Goal: Obtain resource: Obtain resource

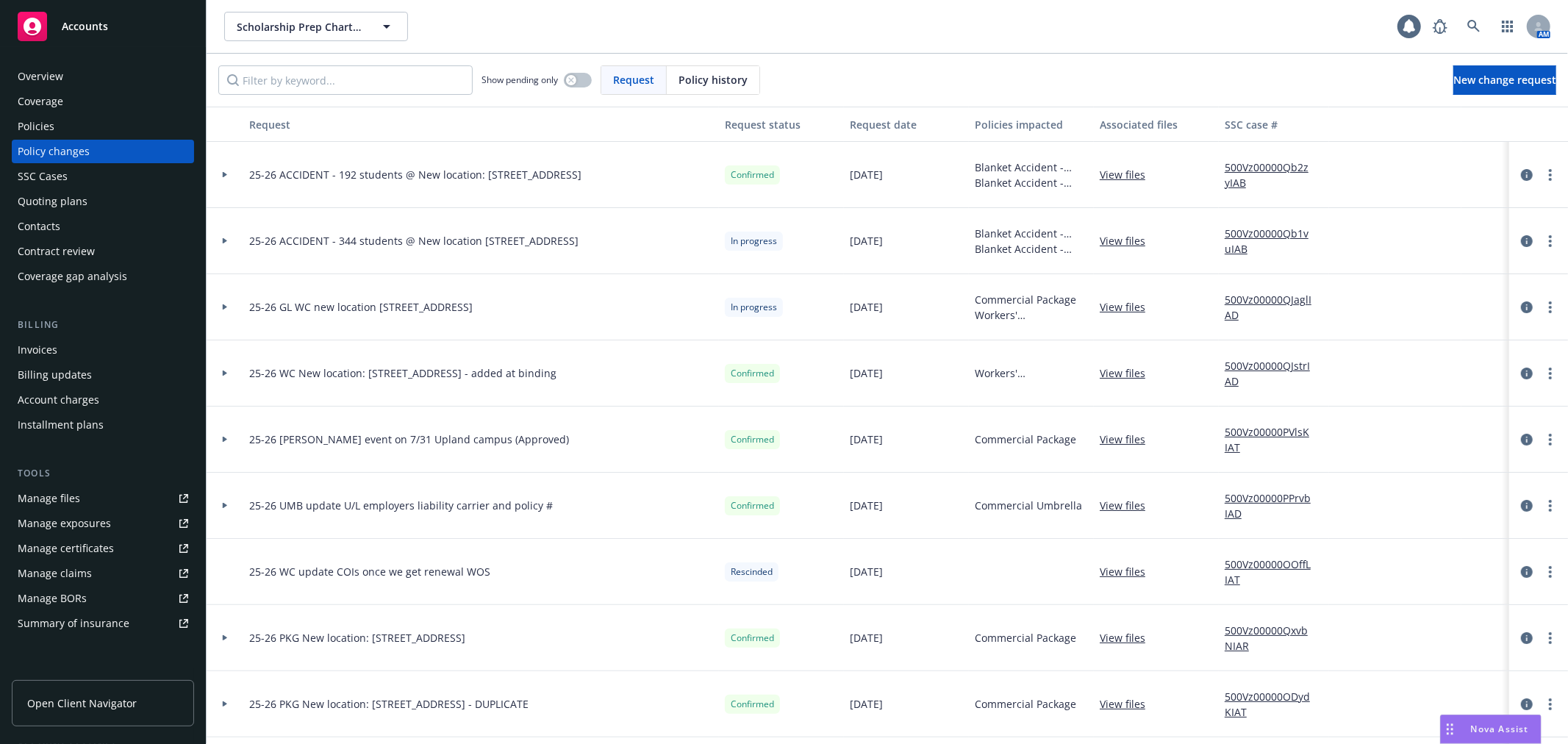
drag, startPoint x: 888, startPoint y: 3, endPoint x: 906, endPoint y: 40, distance: 41.1
click at [906, 40] on div "Scholarship Prep Charter Schools Scholarship Prep Charter Schools" at bounding box center [811, 26] width 1173 height 29
click at [227, 308] on icon at bounding box center [225, 307] width 6 height 5
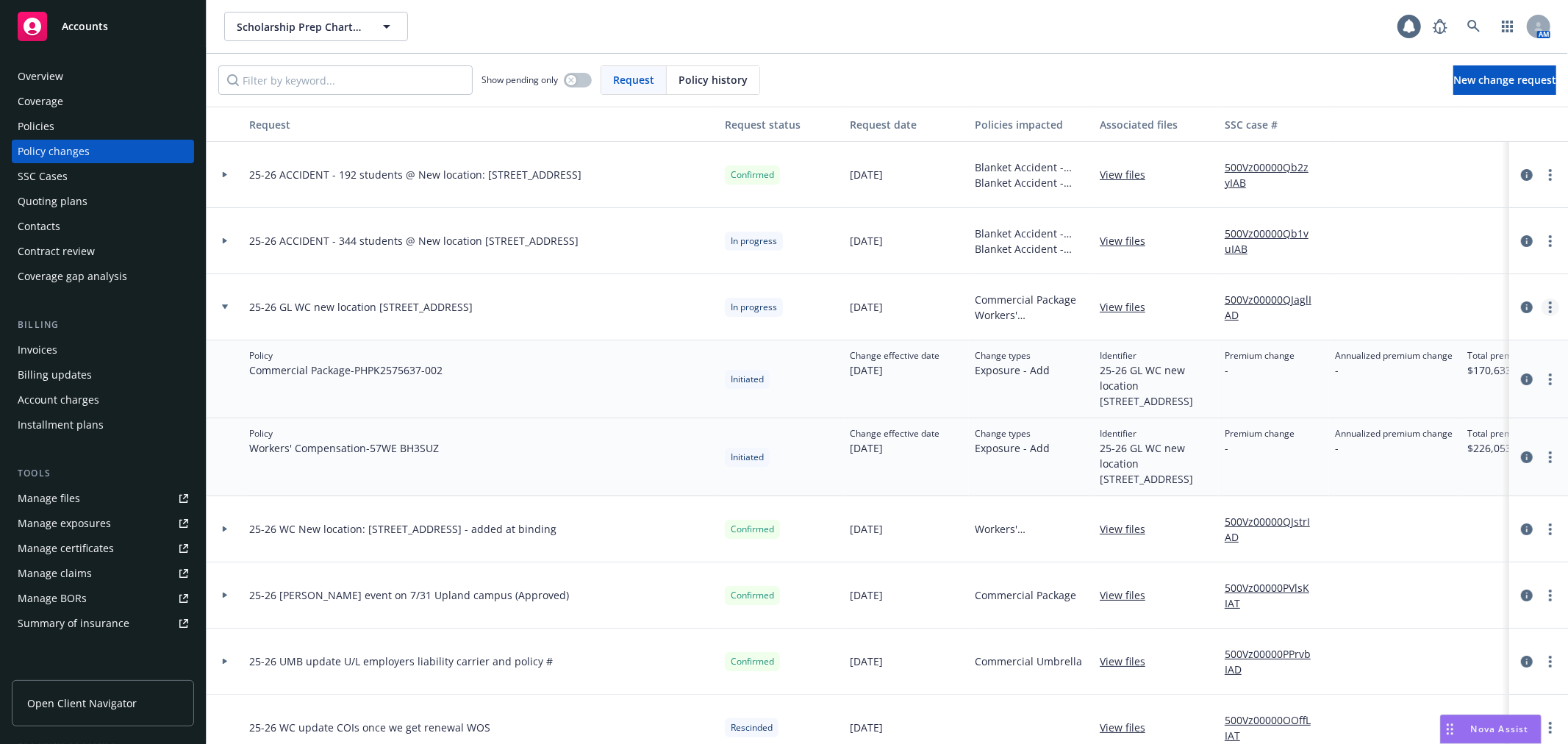
click at [1549, 309] on icon "more" at bounding box center [1550, 308] width 3 height 12
click at [1503, 366] on link "Edit request summary" at bounding box center [1420, 366] width 252 height 29
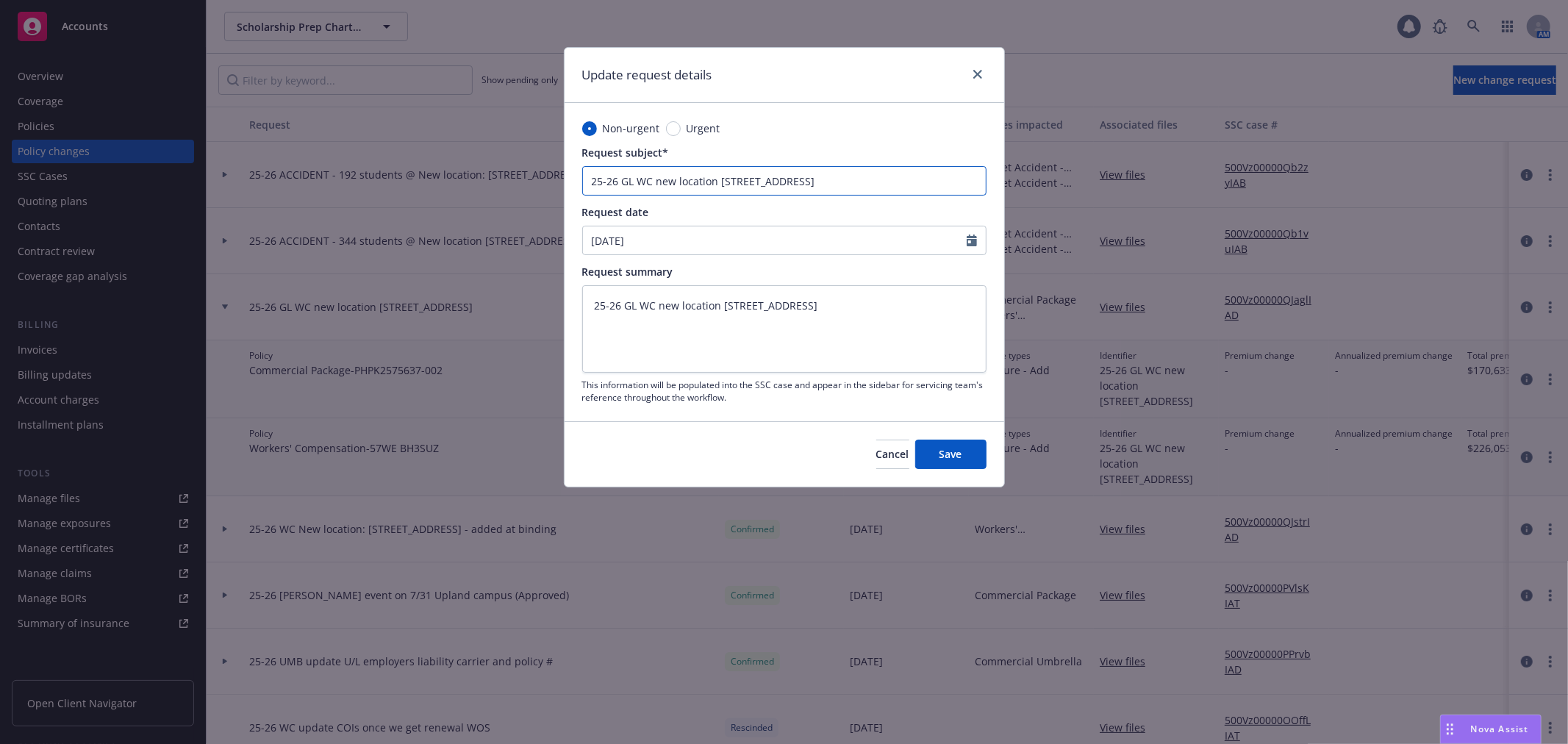
click at [634, 186] on input "25-26 GL WC new location [STREET_ADDRESS]" at bounding box center [785, 181] width 405 height 29
type input "25-26 GL WC new location [STREET_ADDRESS]"
type textarea "x"
type input "25-26 GL P WC new location [STREET_ADDRESS]"
type textarea "x"
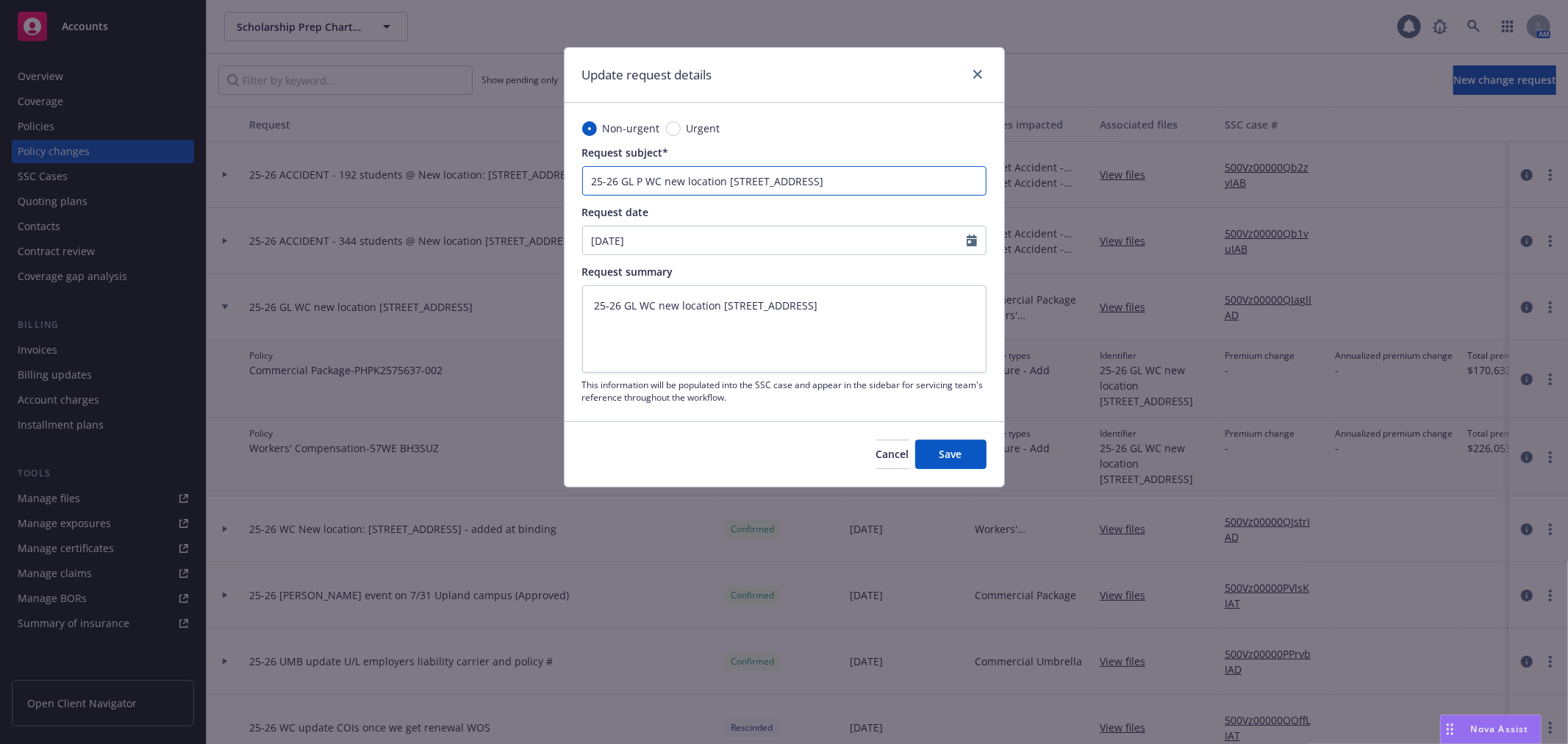
type input "25-26 GL PR WC new location [STREET_ADDRESS]"
type textarea "x"
type input "25-26 GL PRO WC new location [STREET_ADDRESS]"
type textarea "x"
type input "25-26 GL PROP WC new location [STREET_ADDRESS]"
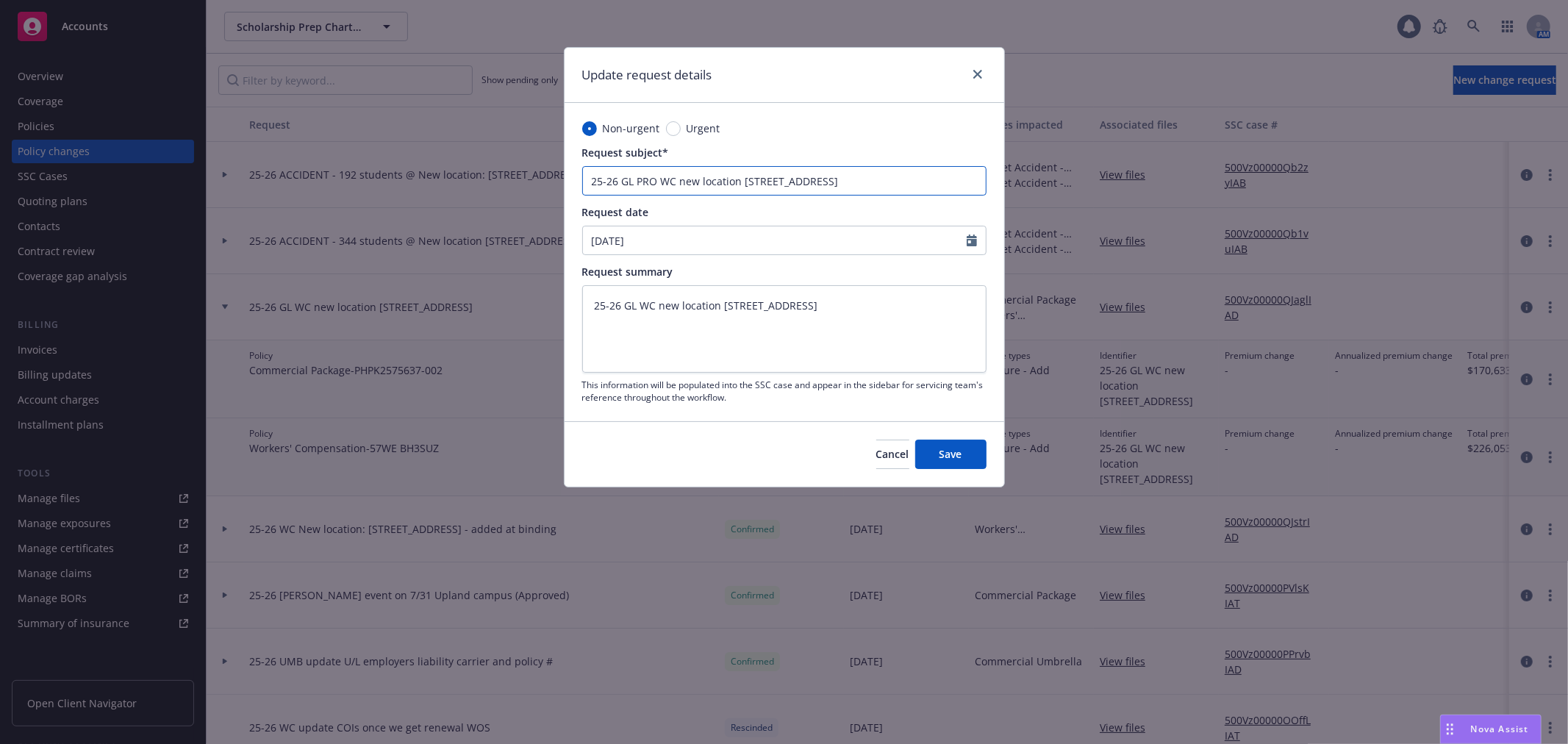
type textarea "x"
type input "25-26 GL PROP WC new location [STREET_ADDRESS]"
click at [928, 461] on button "Save" at bounding box center [950, 454] width 71 height 29
type textarea "x"
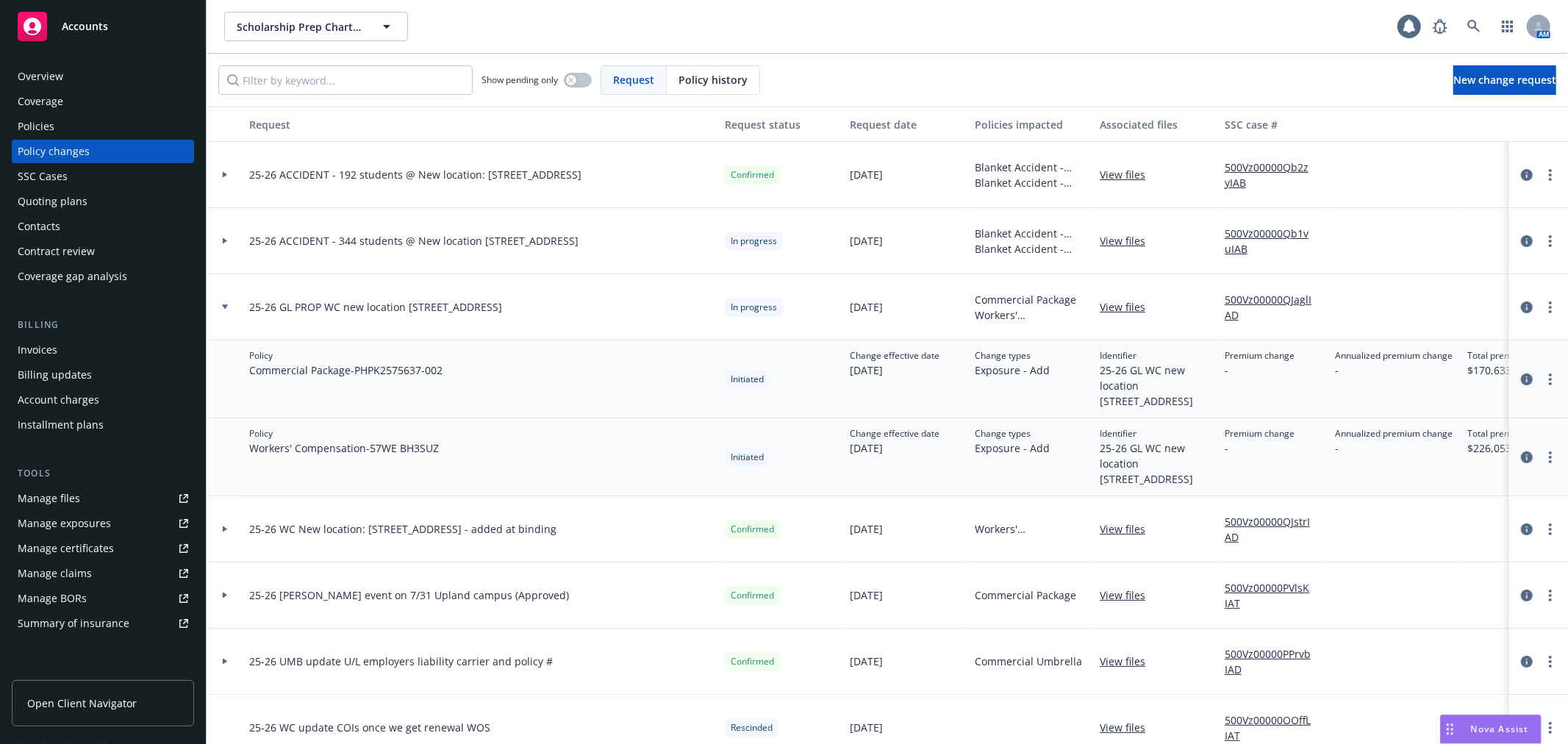
click at [1521, 385] on icon "circleInformation" at bounding box center [1527, 380] width 12 height 12
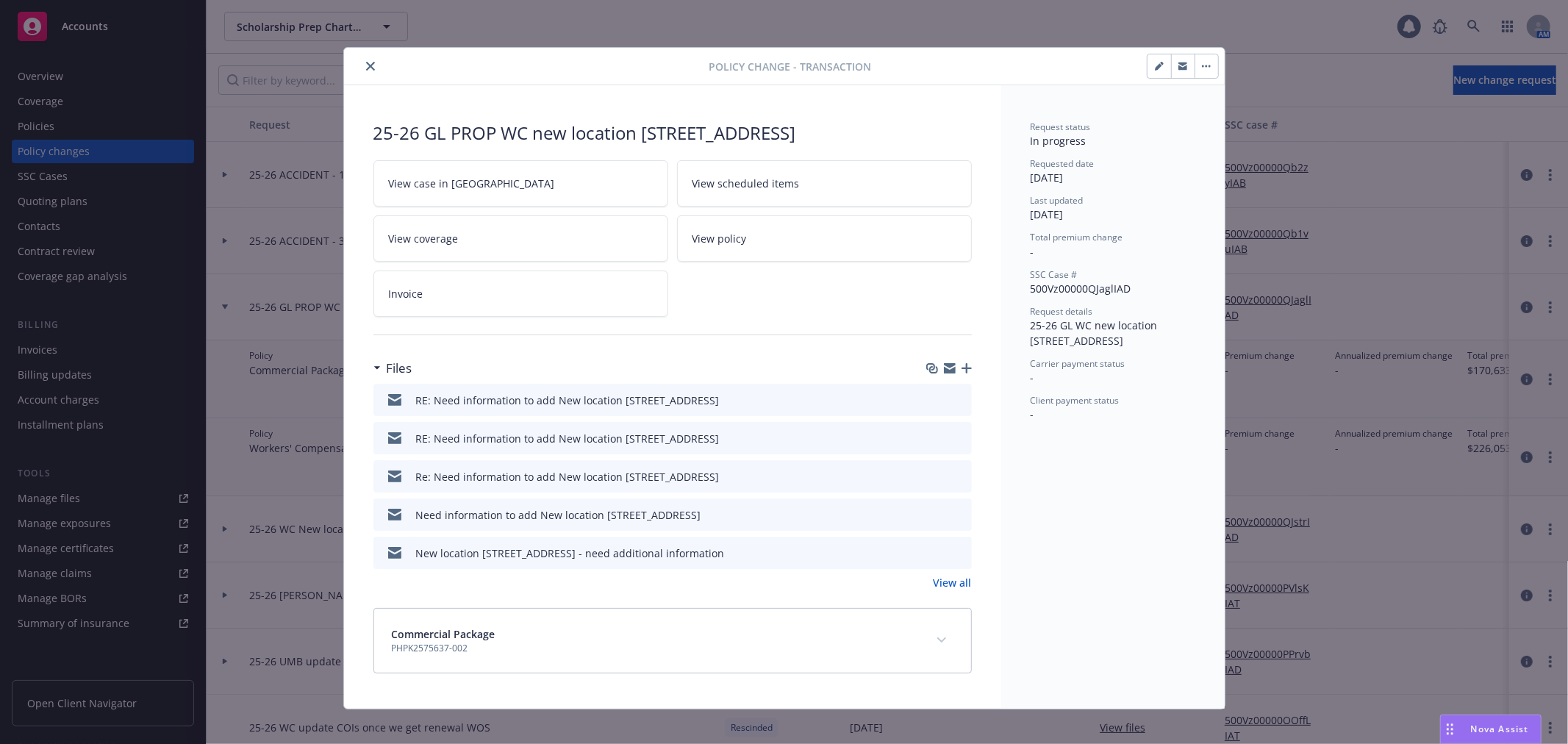
click at [944, 375] on icon "button" at bounding box center [949, 369] width 12 height 12
click at [944, 374] on icon "button" at bounding box center [949, 370] width 12 height 7
click at [946, 374] on icon "button" at bounding box center [949, 370] width 12 height 7
click at [366, 69] on icon "close" at bounding box center [370, 66] width 9 height 9
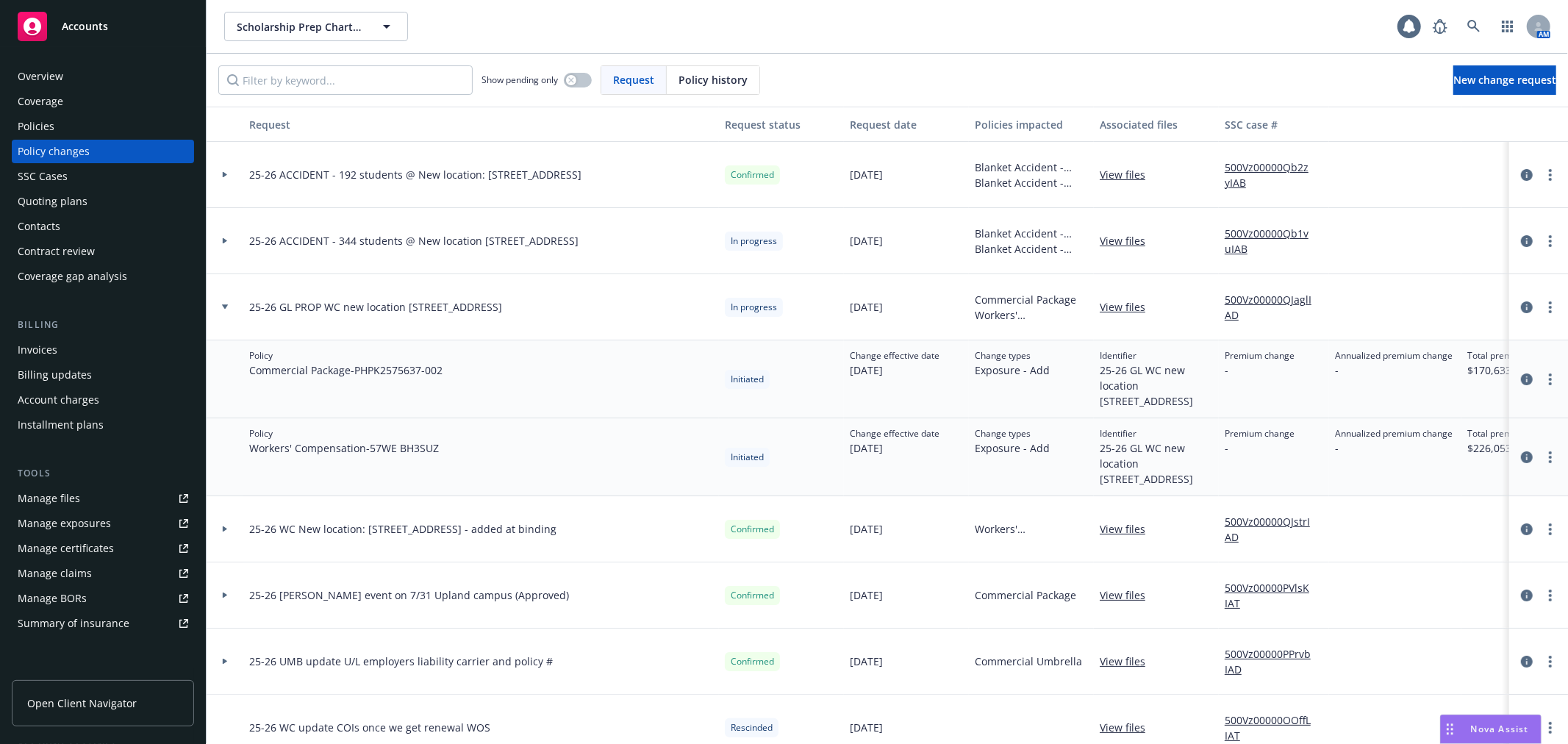
click at [221, 563] on div at bounding box center [225, 529] width 37 height 66
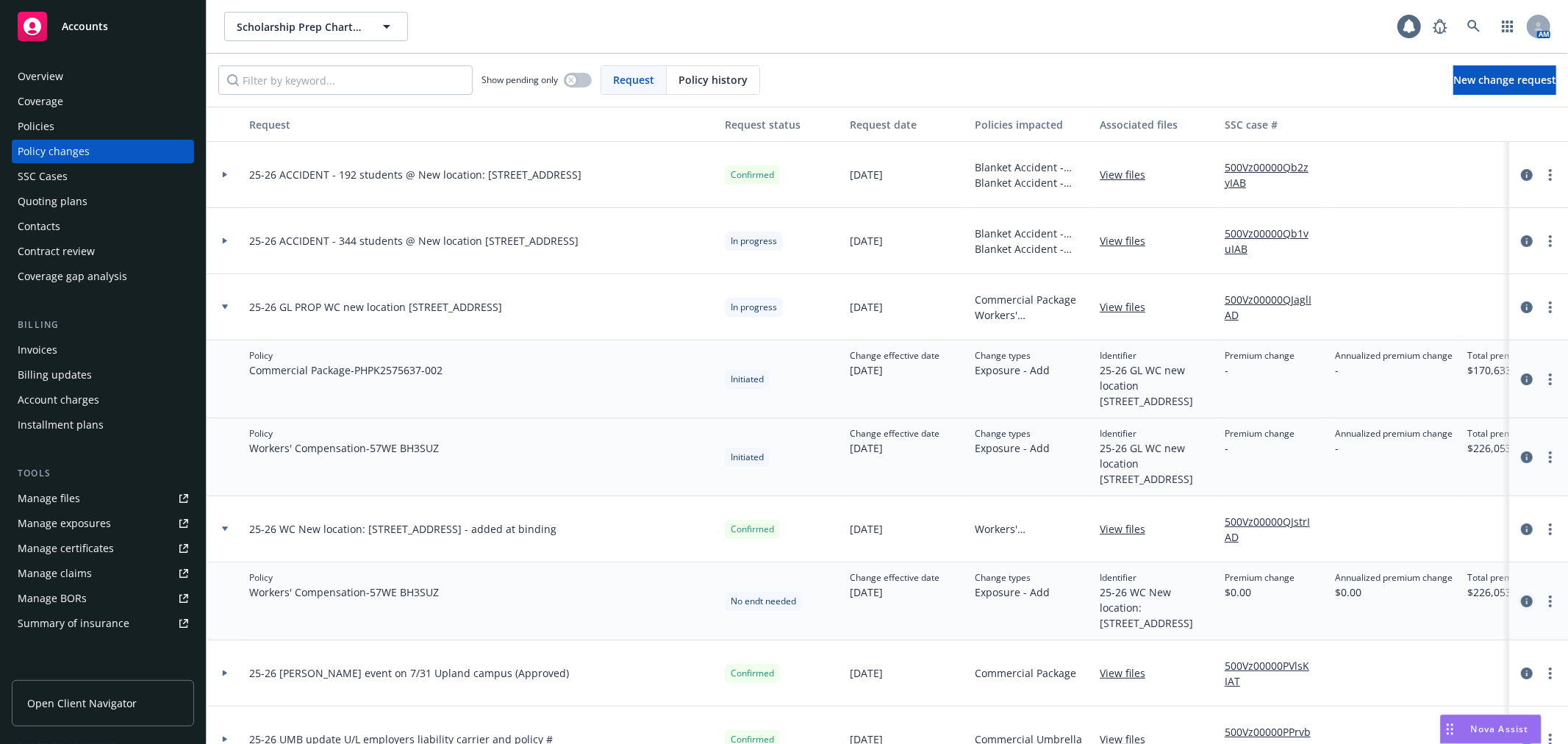
click at [1521, 608] on icon "circleInformation" at bounding box center [1527, 601] width 12 height 12
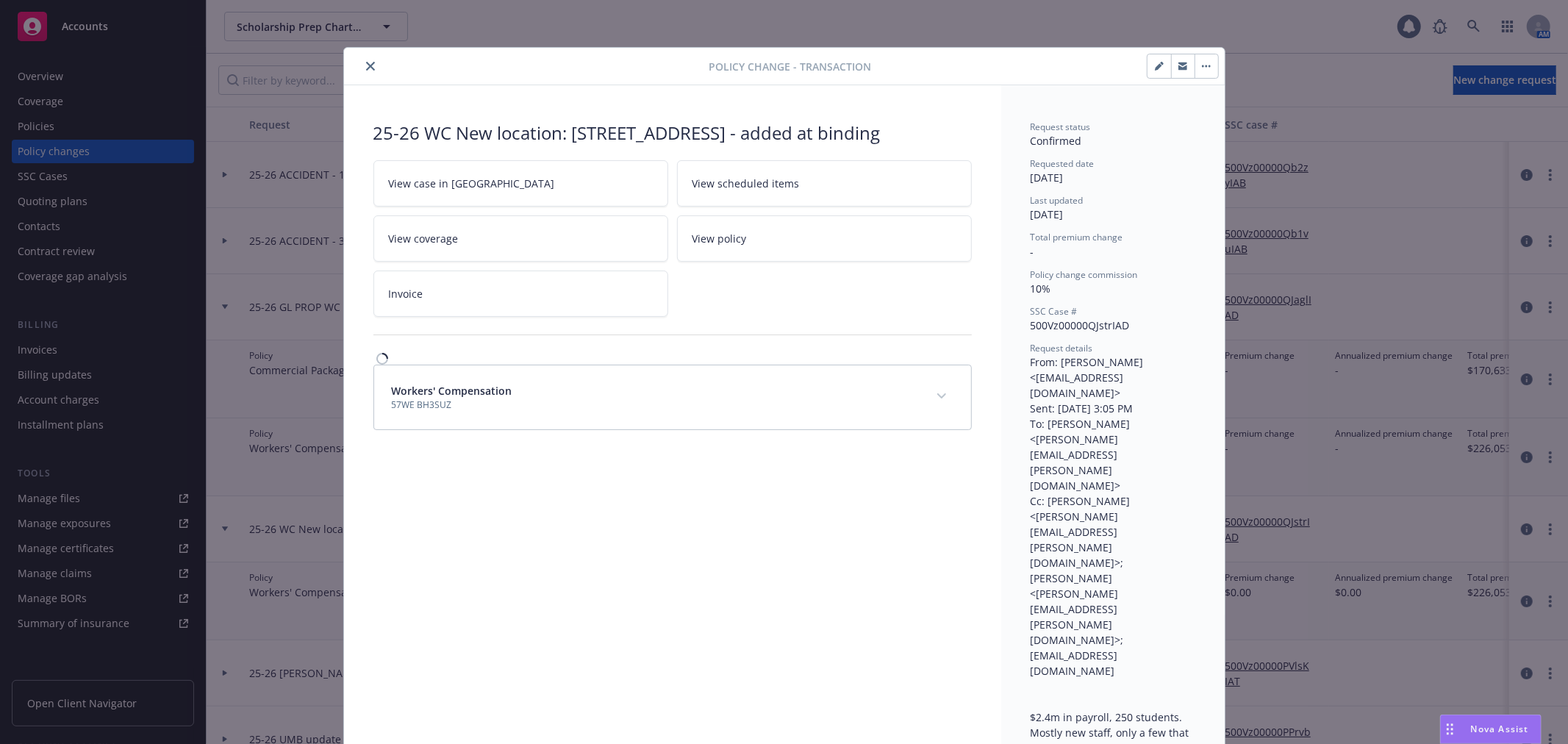
scroll to position [44, 0]
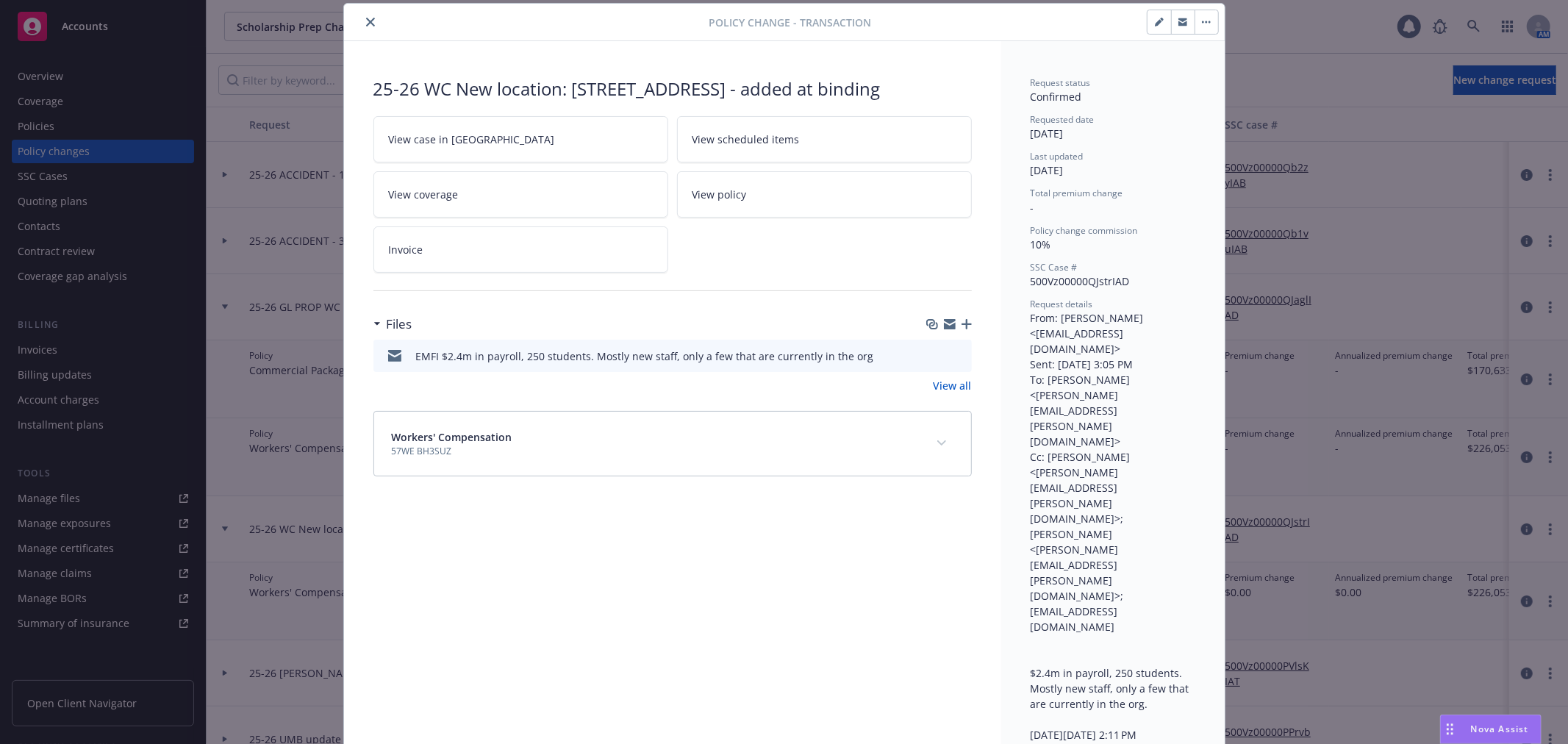
click at [369, 28] on button "close" at bounding box center [370, 22] width 18 height 18
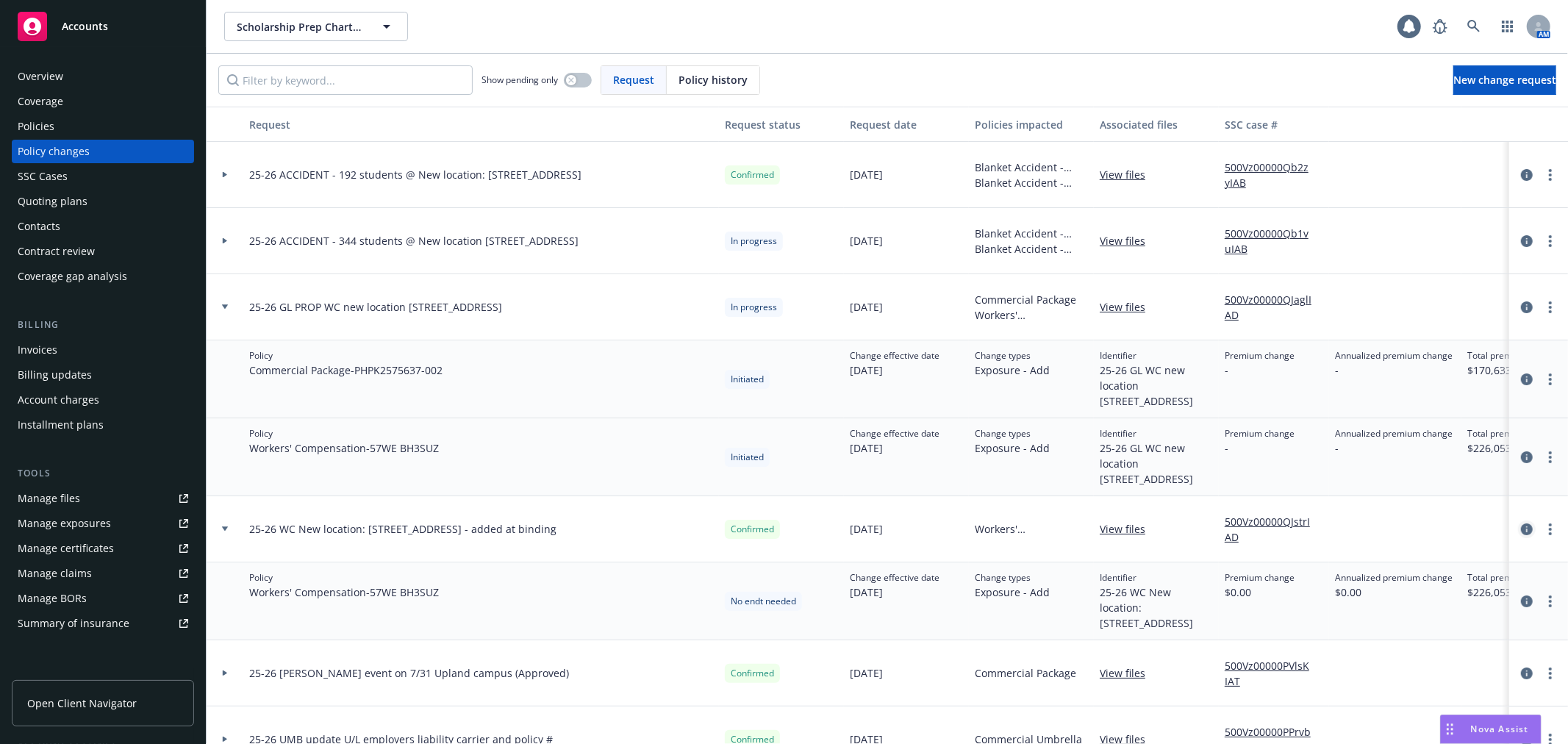
click at [1521, 535] on icon "circleInformation" at bounding box center [1527, 529] width 12 height 12
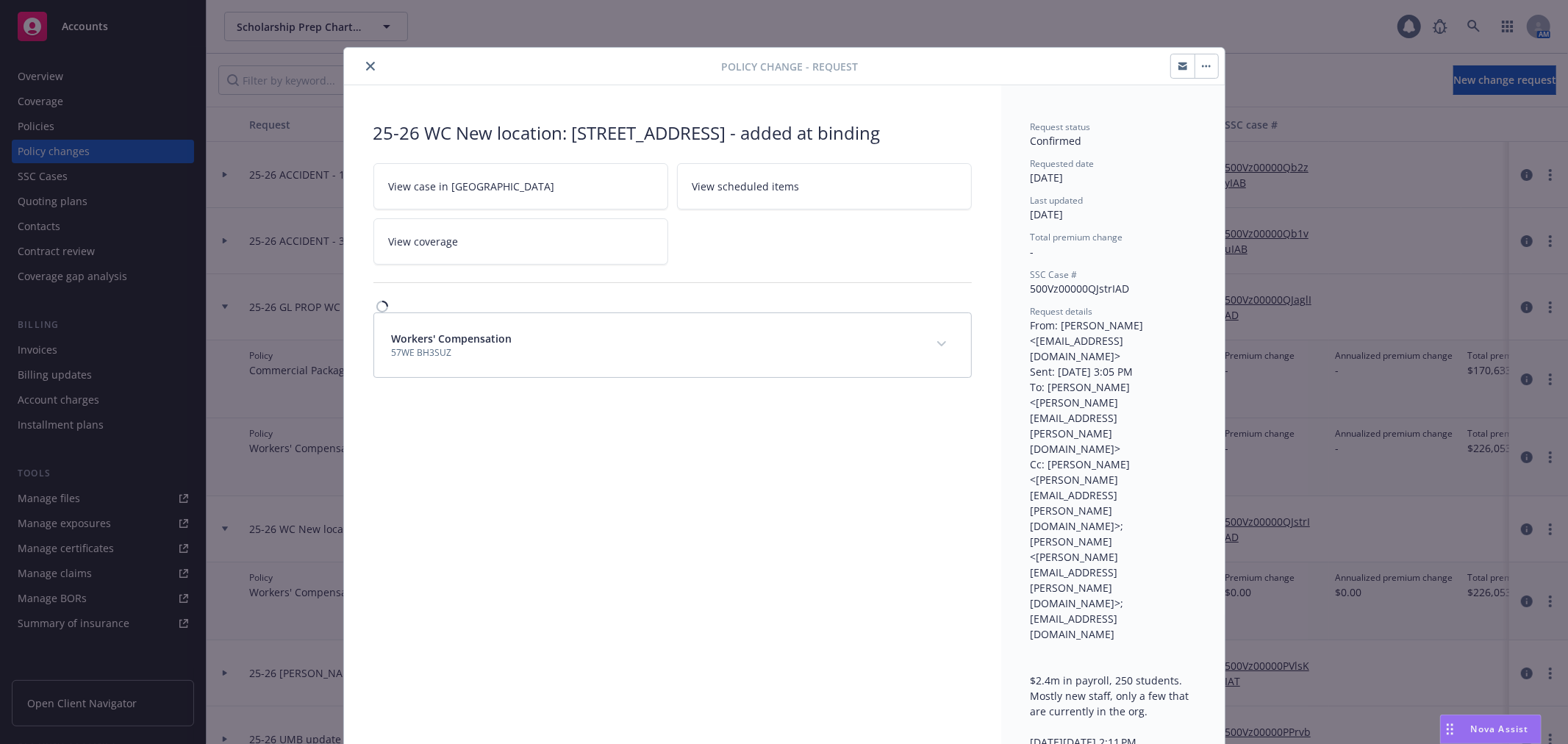
scroll to position [44, 0]
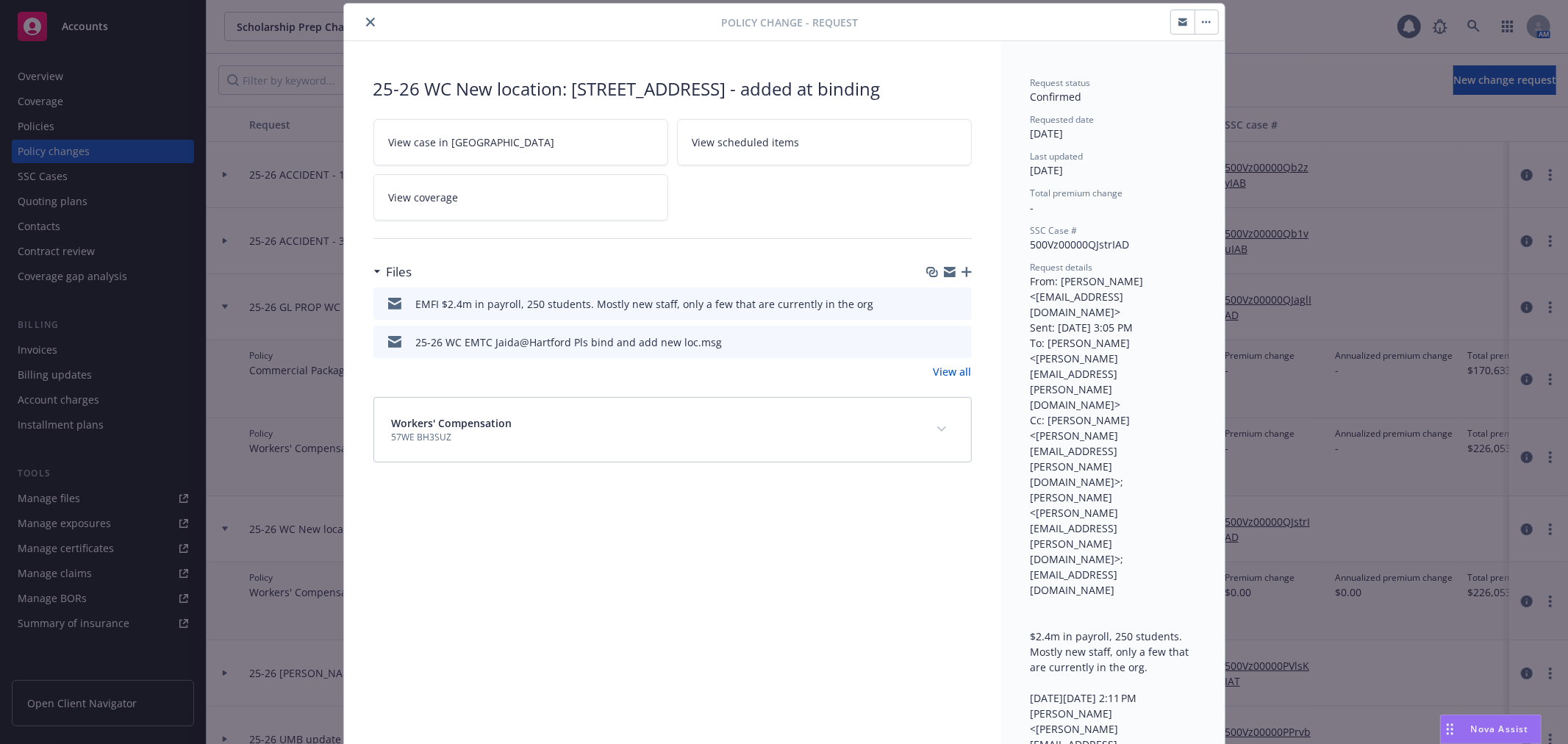
click at [928, 347] on icon "download file" at bounding box center [934, 341] width 12 height 12
drag, startPoint x: 368, startPoint y: 16, endPoint x: 349, endPoint y: 30, distance: 23.6
click at [368, 16] on button "close" at bounding box center [370, 22] width 18 height 18
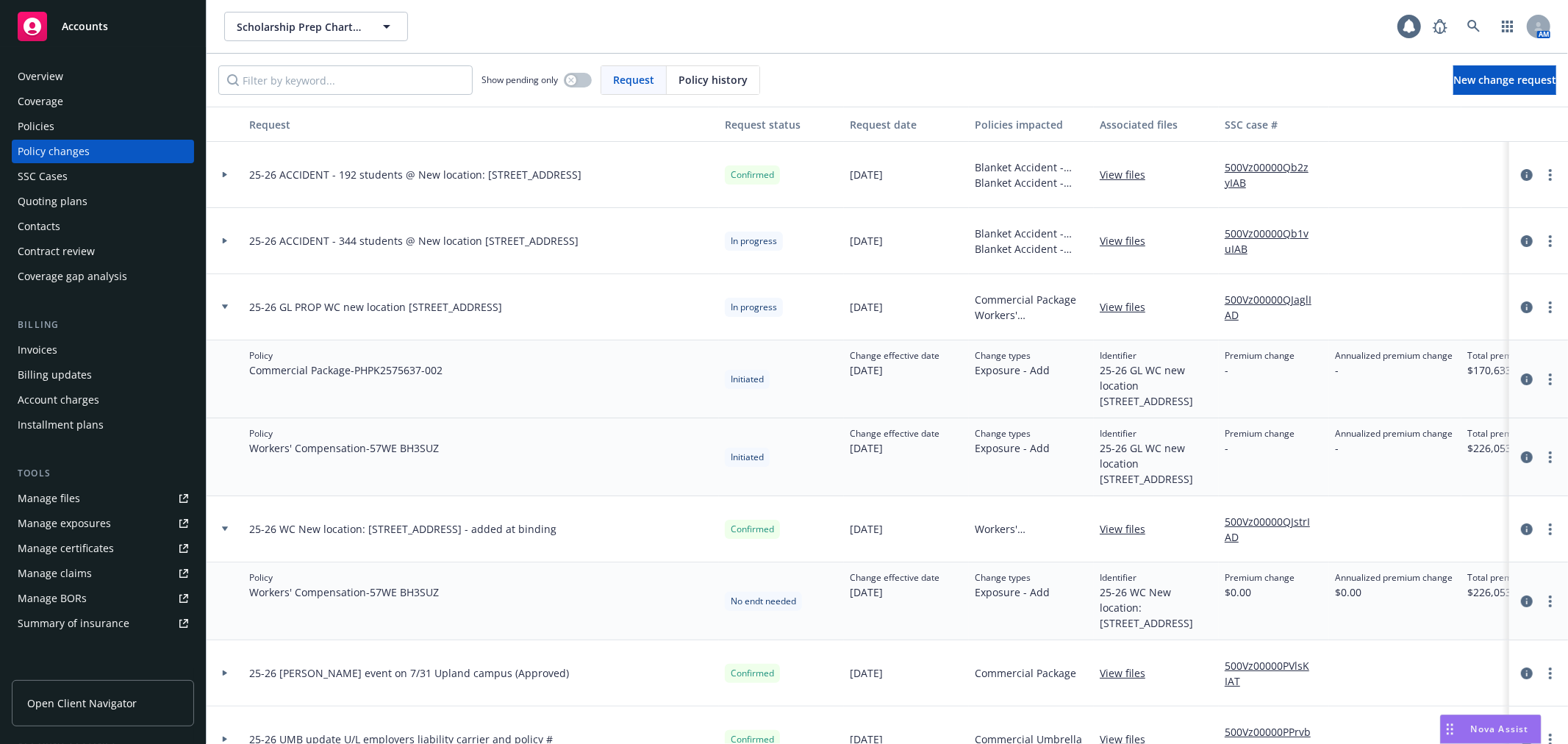
click at [109, 122] on div "Policies" at bounding box center [103, 126] width 171 height 23
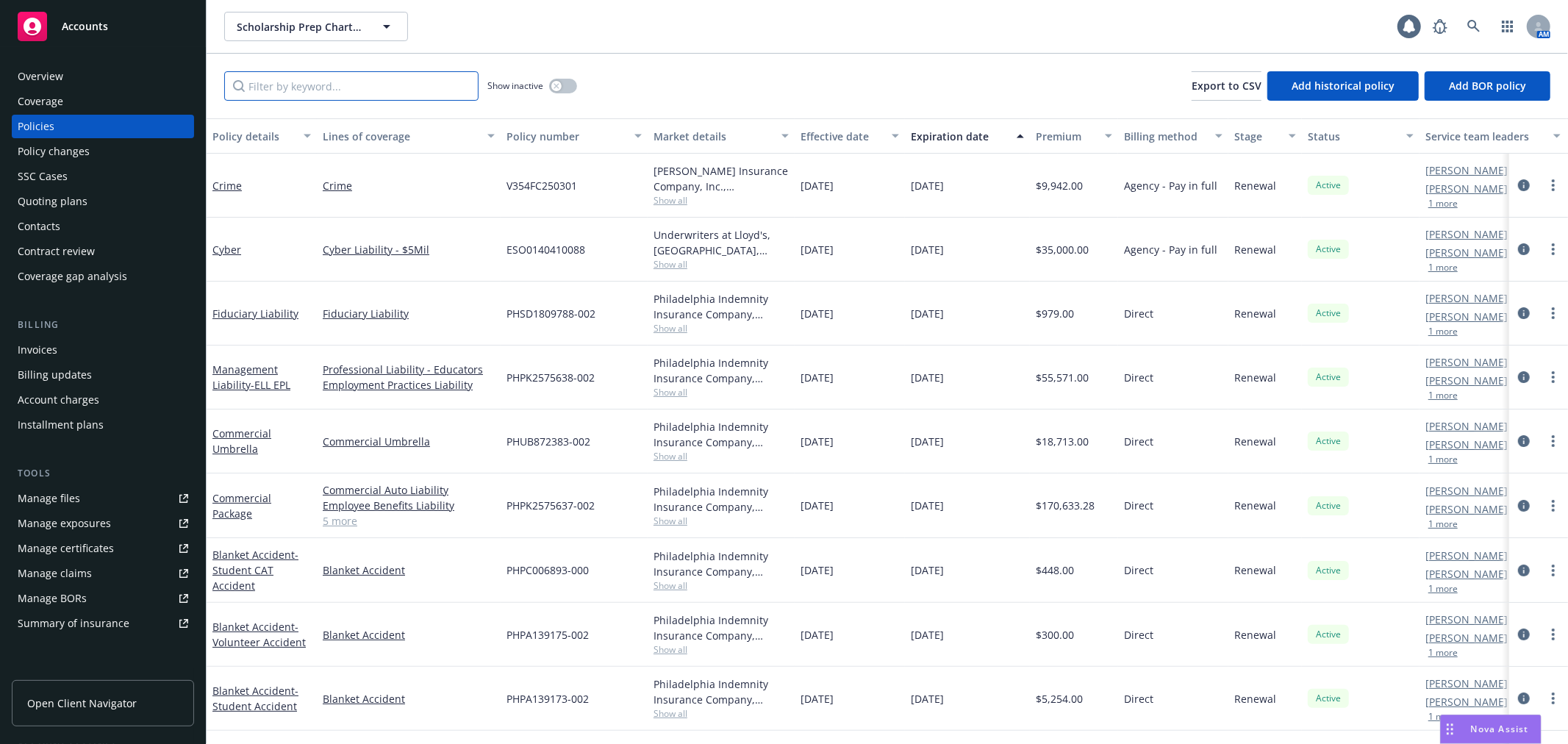
click at [319, 94] on input "Filter by keyword..." at bounding box center [351, 85] width 254 height 29
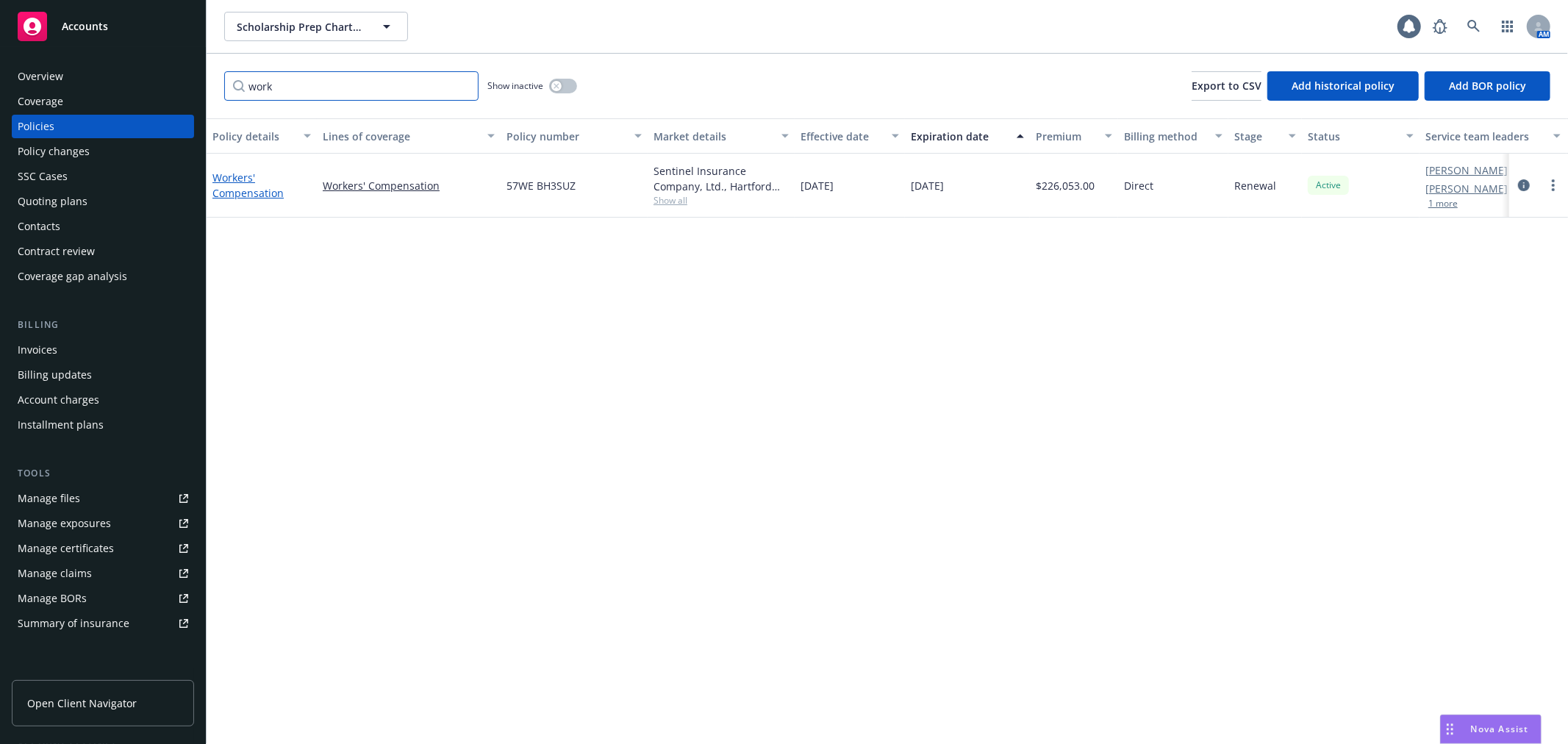
type input "work"
click at [248, 180] on link "Workers' Compensation" at bounding box center [247, 185] width 71 height 29
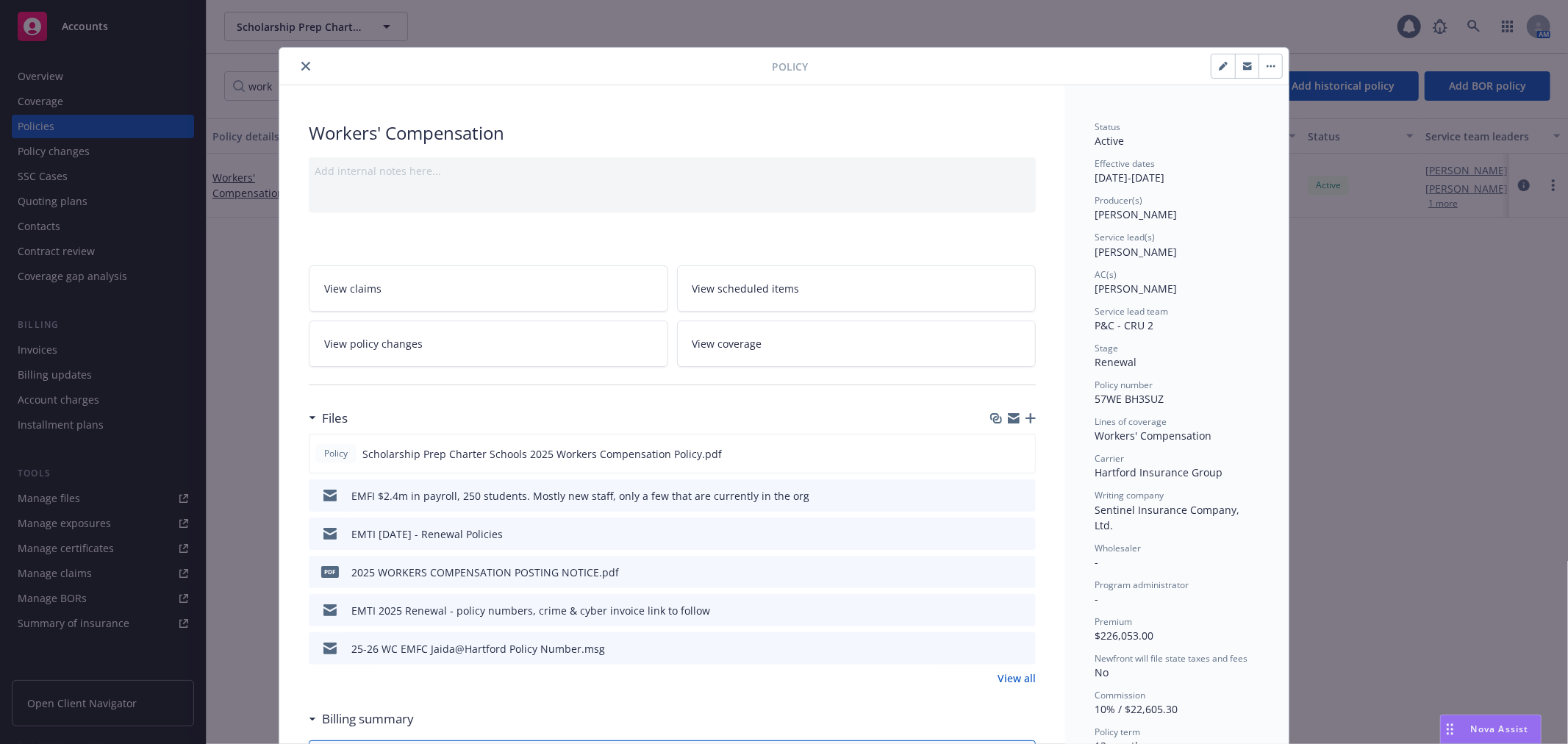
scroll to position [44, 0]
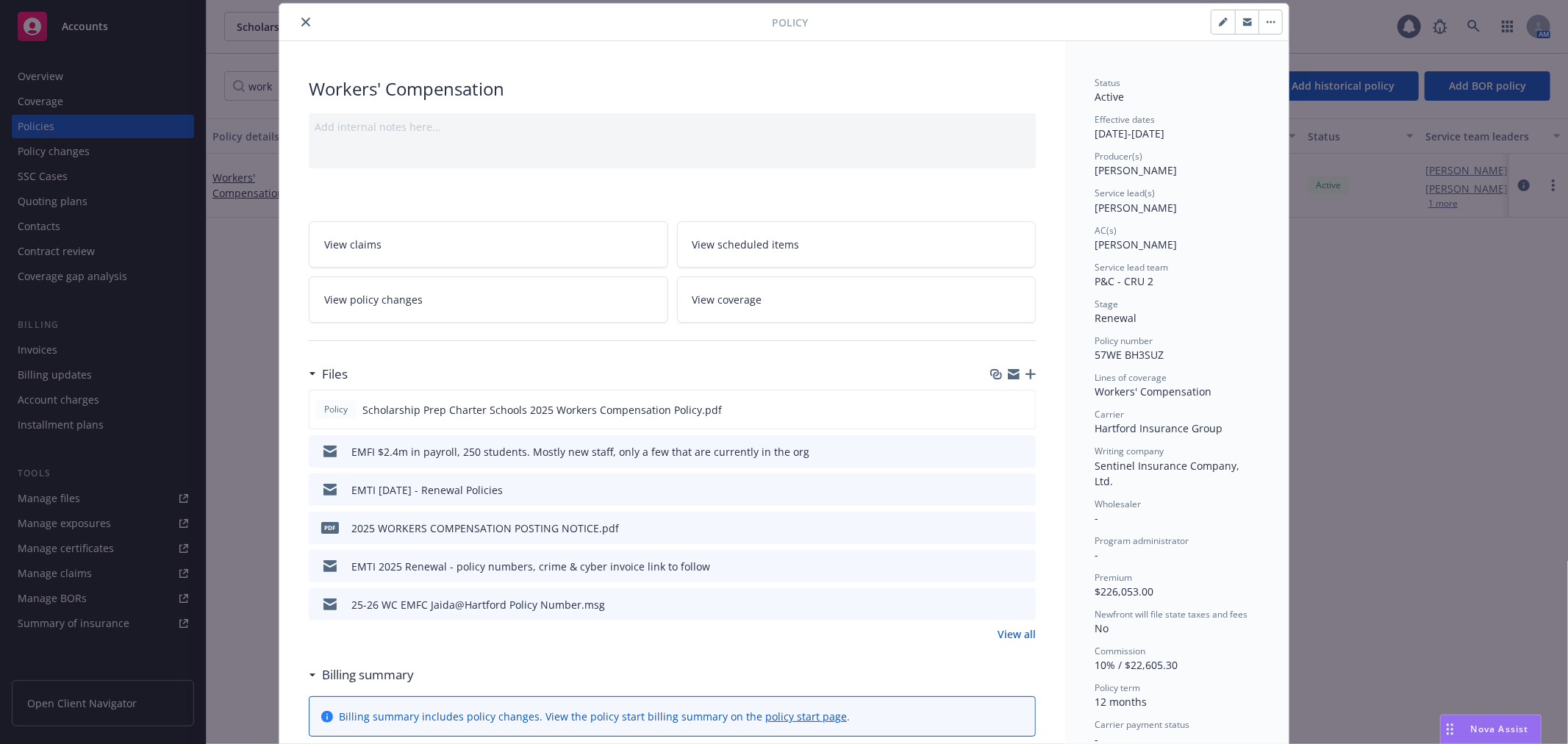
click at [1128, 351] on span "57WE BH3SUZ" at bounding box center [1129, 354] width 69 height 14
copy span "57WE BH3SUZ"
click at [1022, 406] on icon "preview file" at bounding box center [1021, 409] width 13 height 10
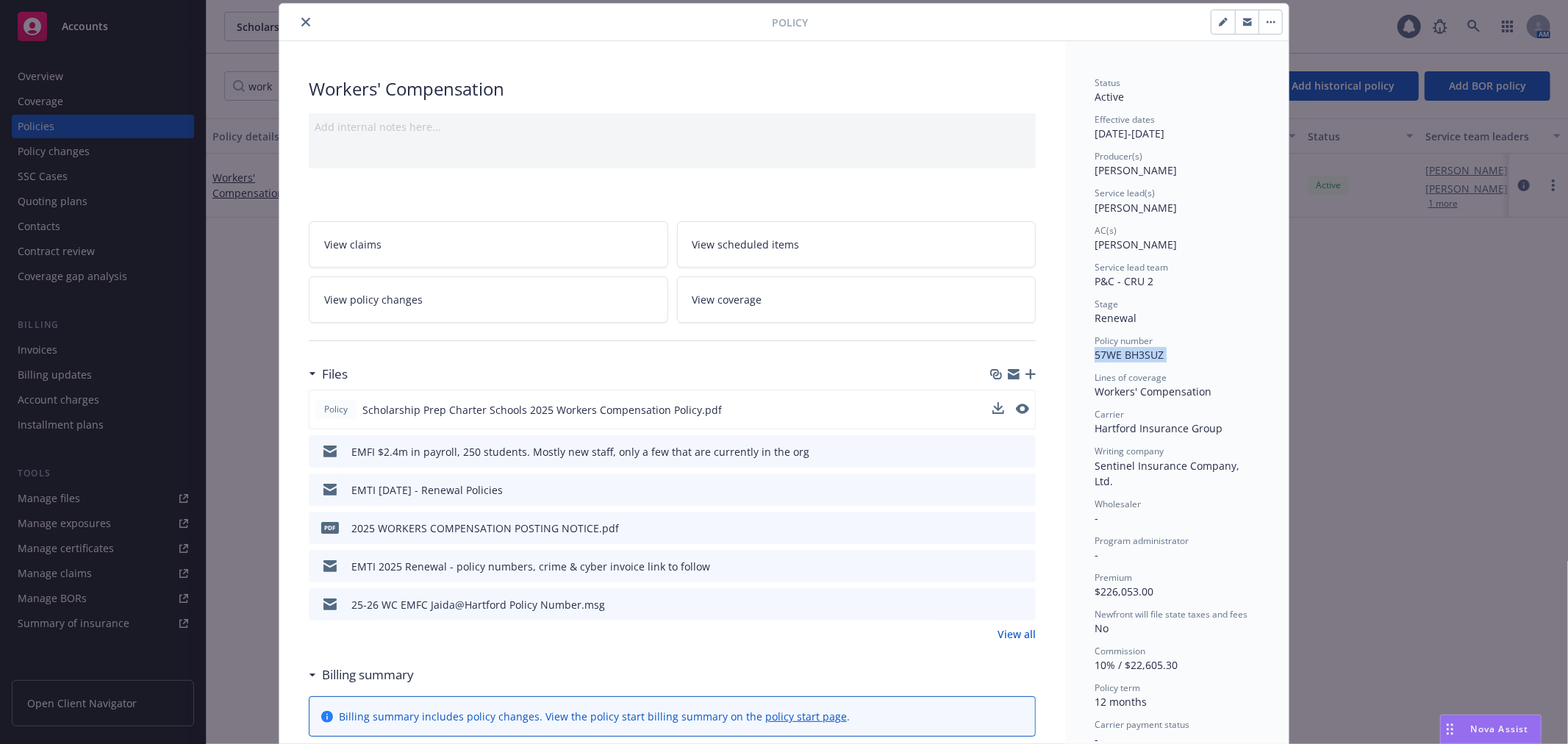
click at [303, 23] on icon "close" at bounding box center [306, 22] width 9 height 9
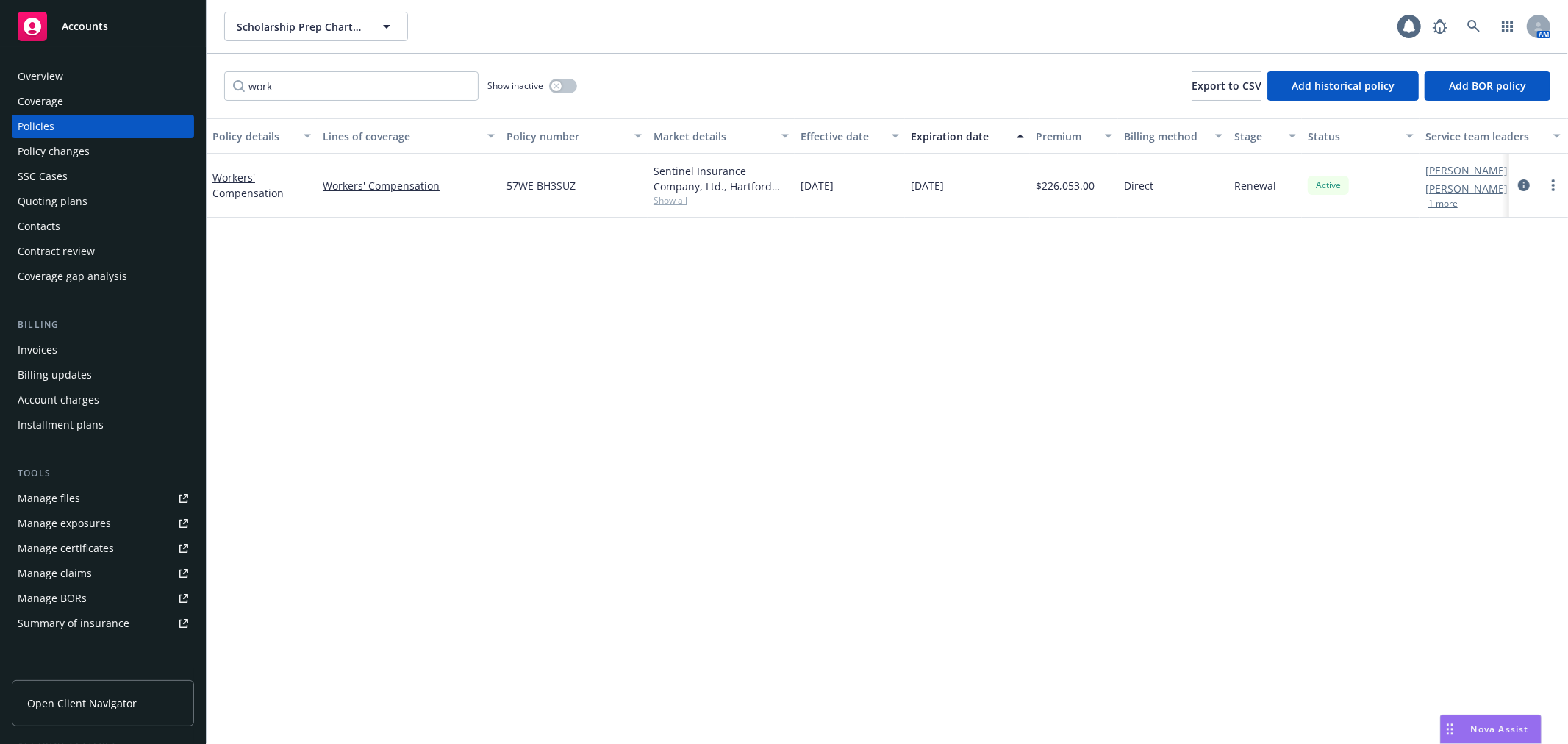
click at [120, 161] on div "Policy changes" at bounding box center [103, 151] width 171 height 23
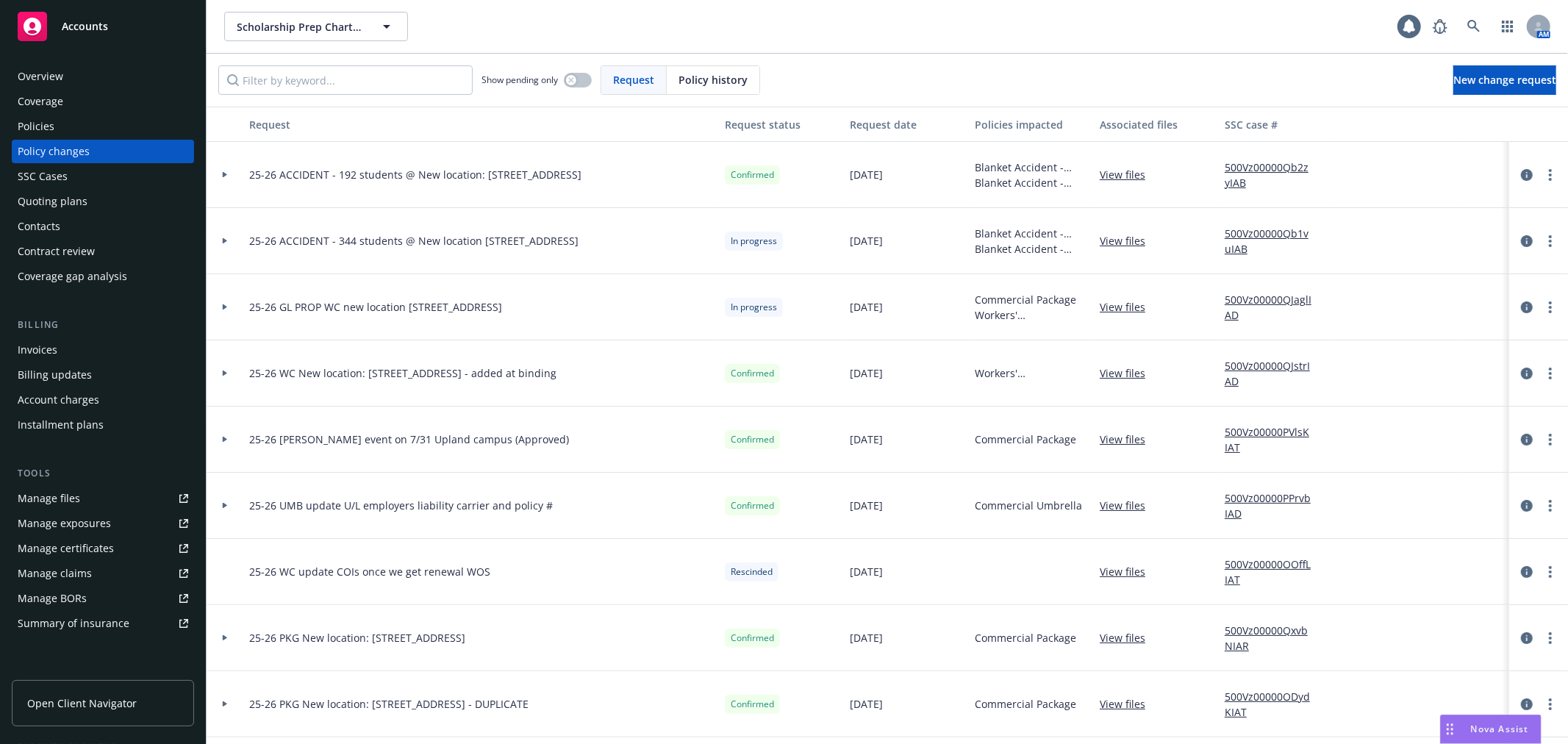
click at [222, 307] on icon at bounding box center [225, 307] width 6 height 5
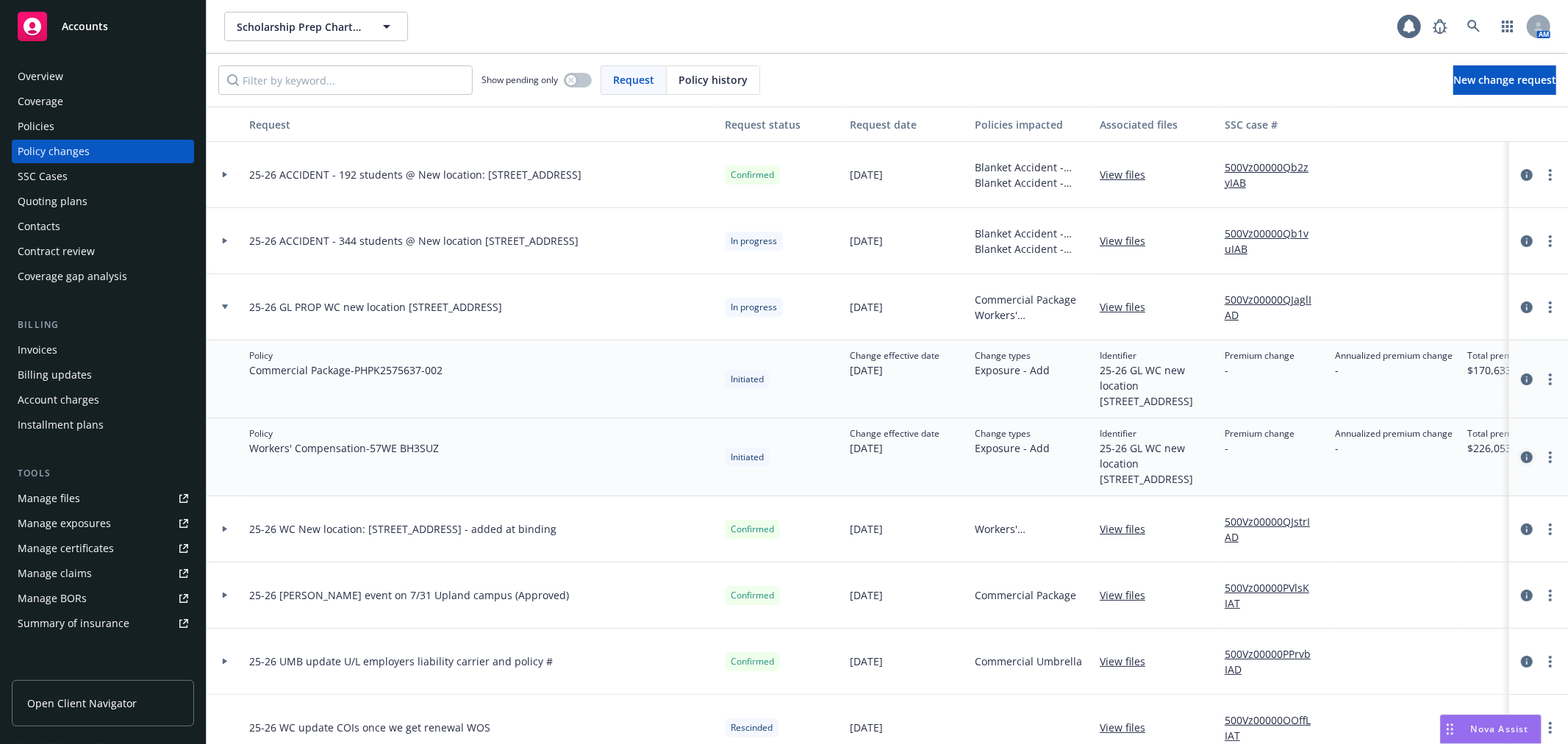
click at [1521, 463] on icon "circleInformation" at bounding box center [1527, 457] width 12 height 12
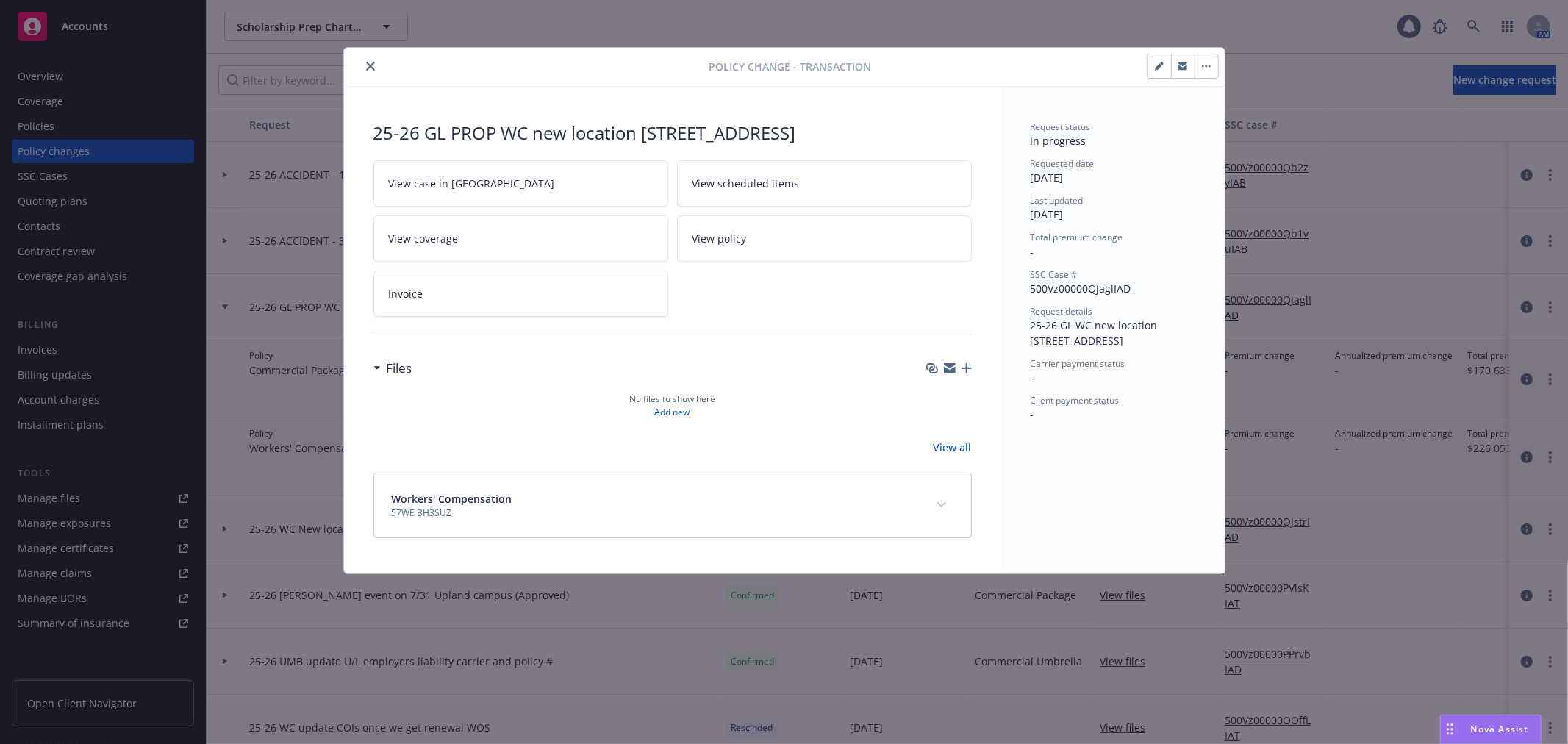
click at [954, 374] on icon "button" at bounding box center [949, 370] width 12 height 7
click at [947, 384] on div "Files" at bounding box center [673, 368] width 598 height 31
click at [949, 369] on icon "button" at bounding box center [949, 365] width 12 height 5
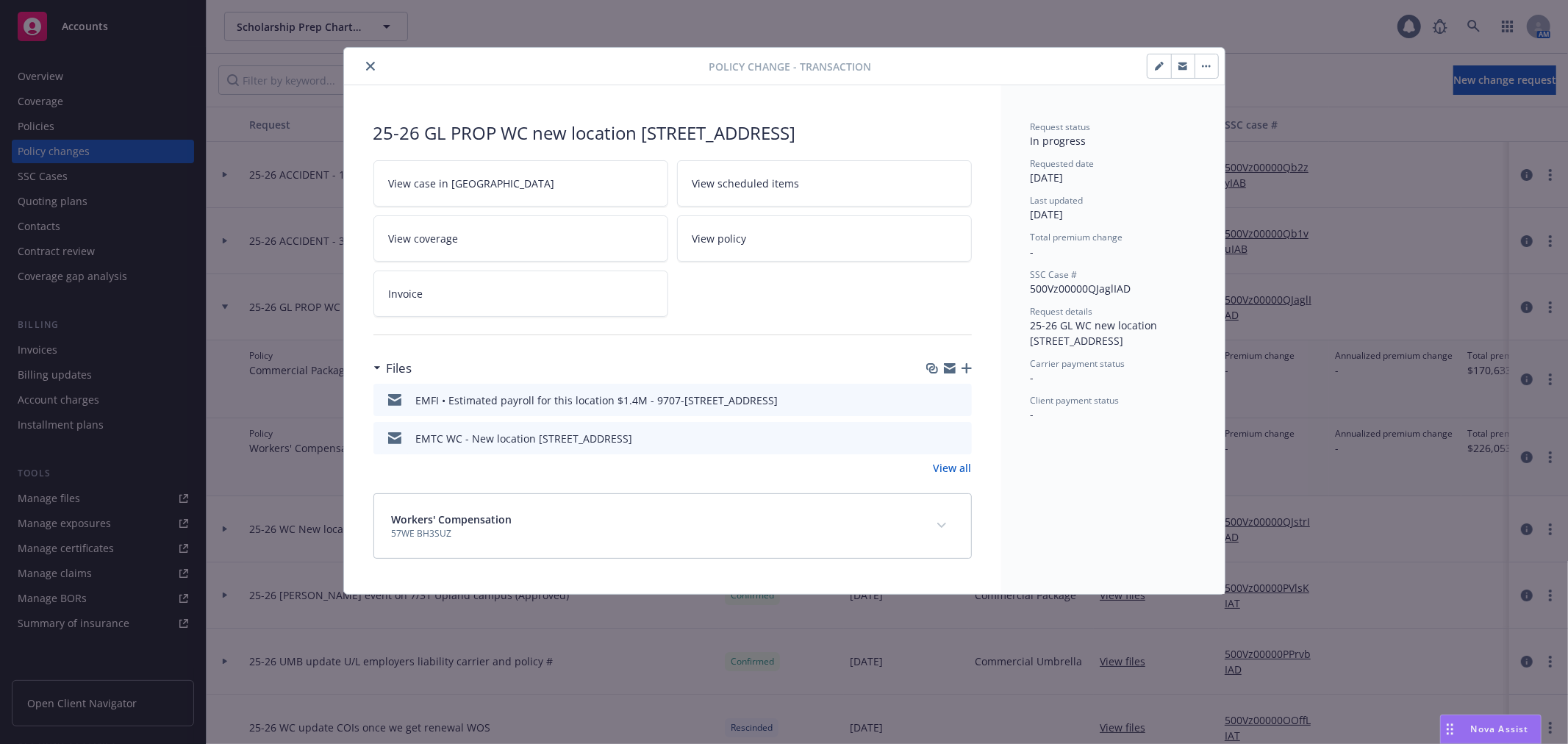
click at [369, 66] on icon "close" at bounding box center [370, 66] width 9 height 9
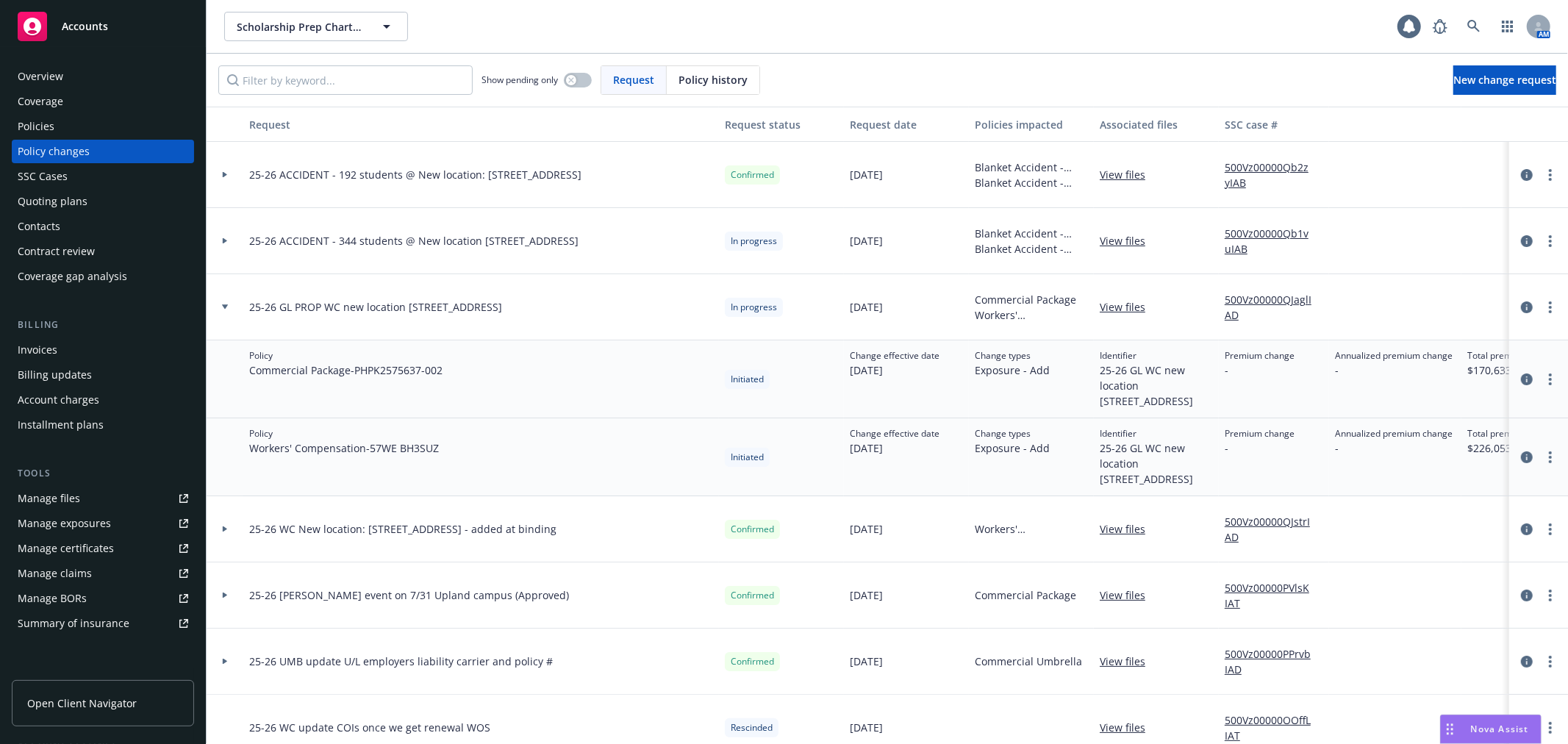
click at [110, 496] on link "Manage files" at bounding box center [103, 498] width 182 height 23
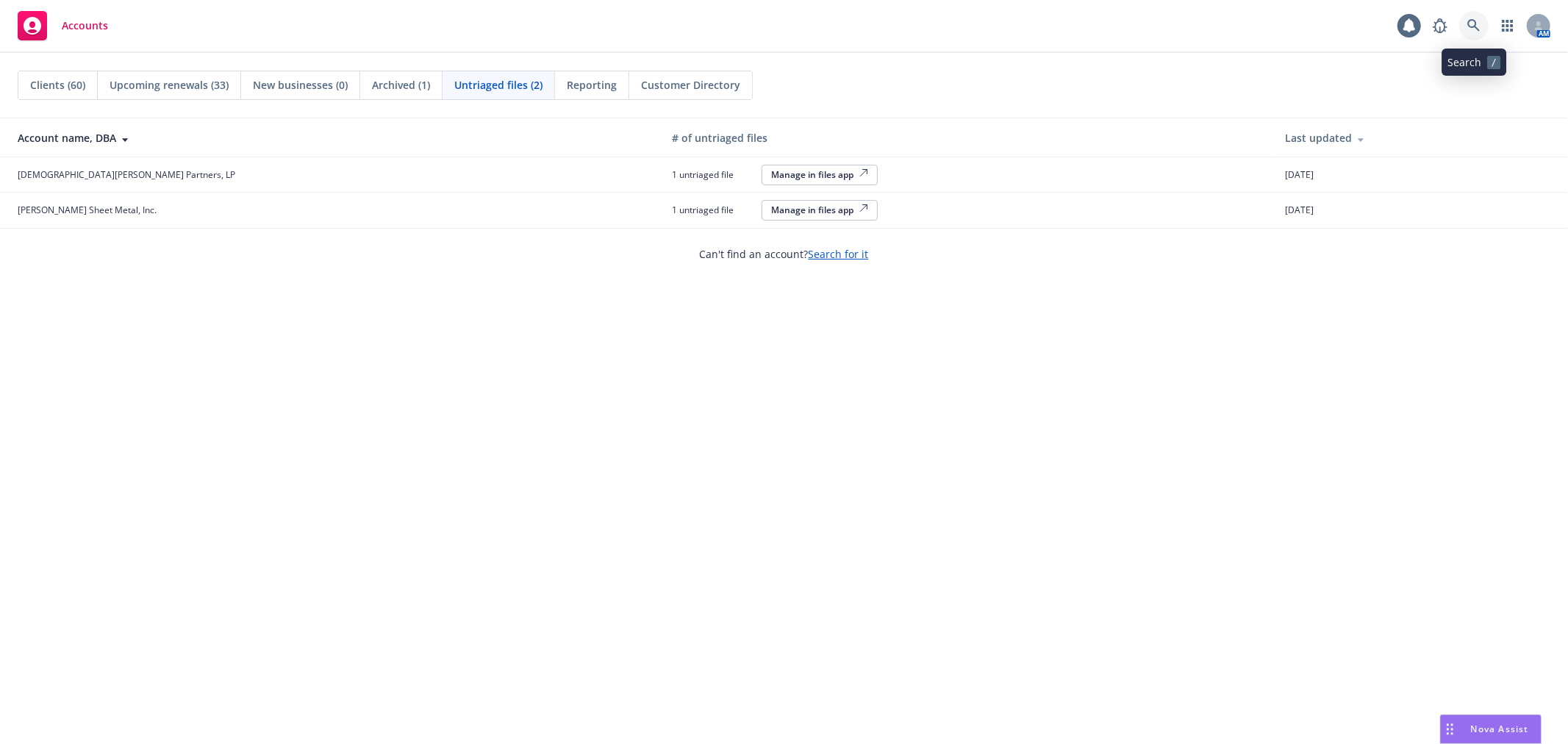
click at [1468, 27] on icon at bounding box center [1474, 26] width 13 height 13
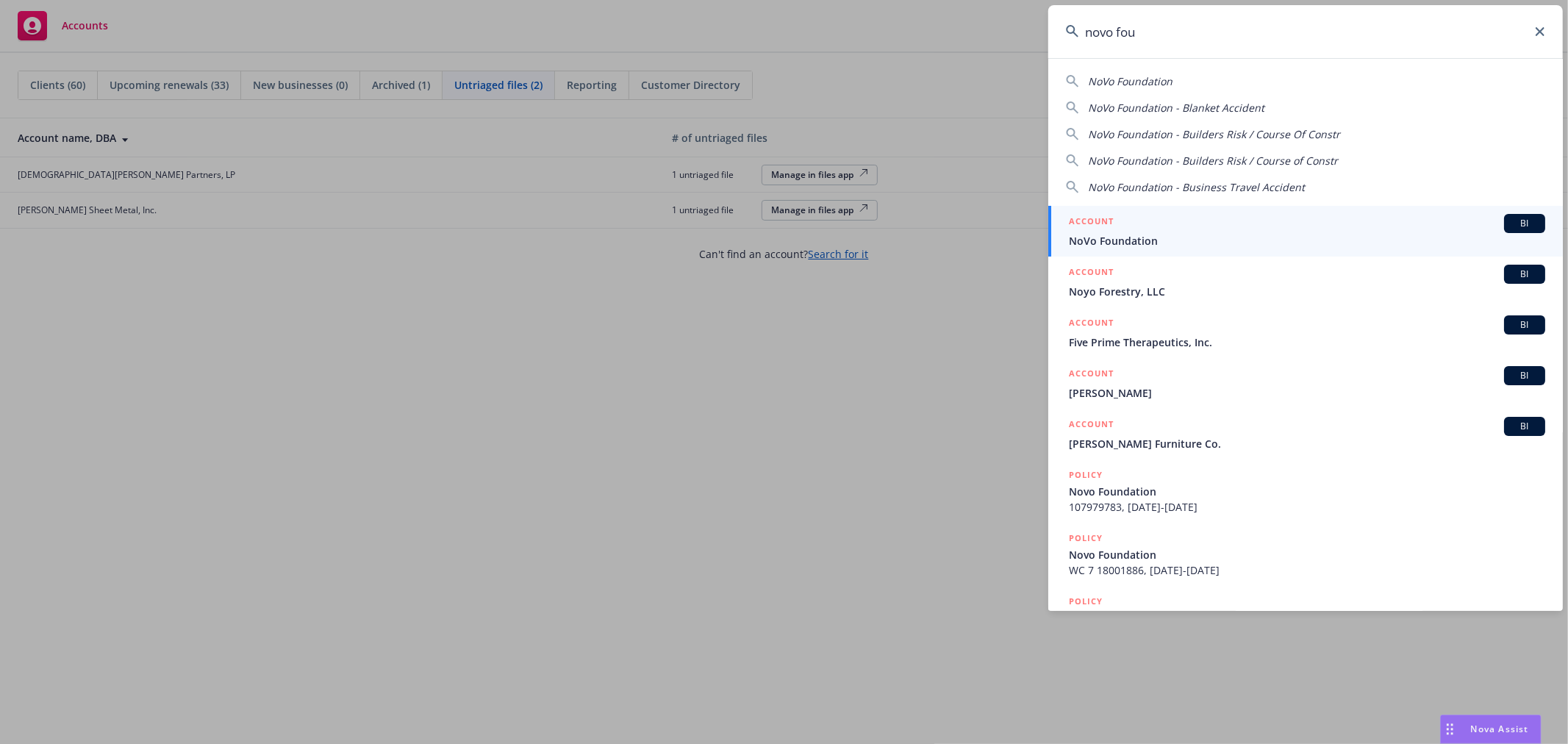
type input "novo fou"
click at [1195, 250] on link "ACCOUNT BI NoVo Foundation" at bounding box center [1306, 231] width 515 height 51
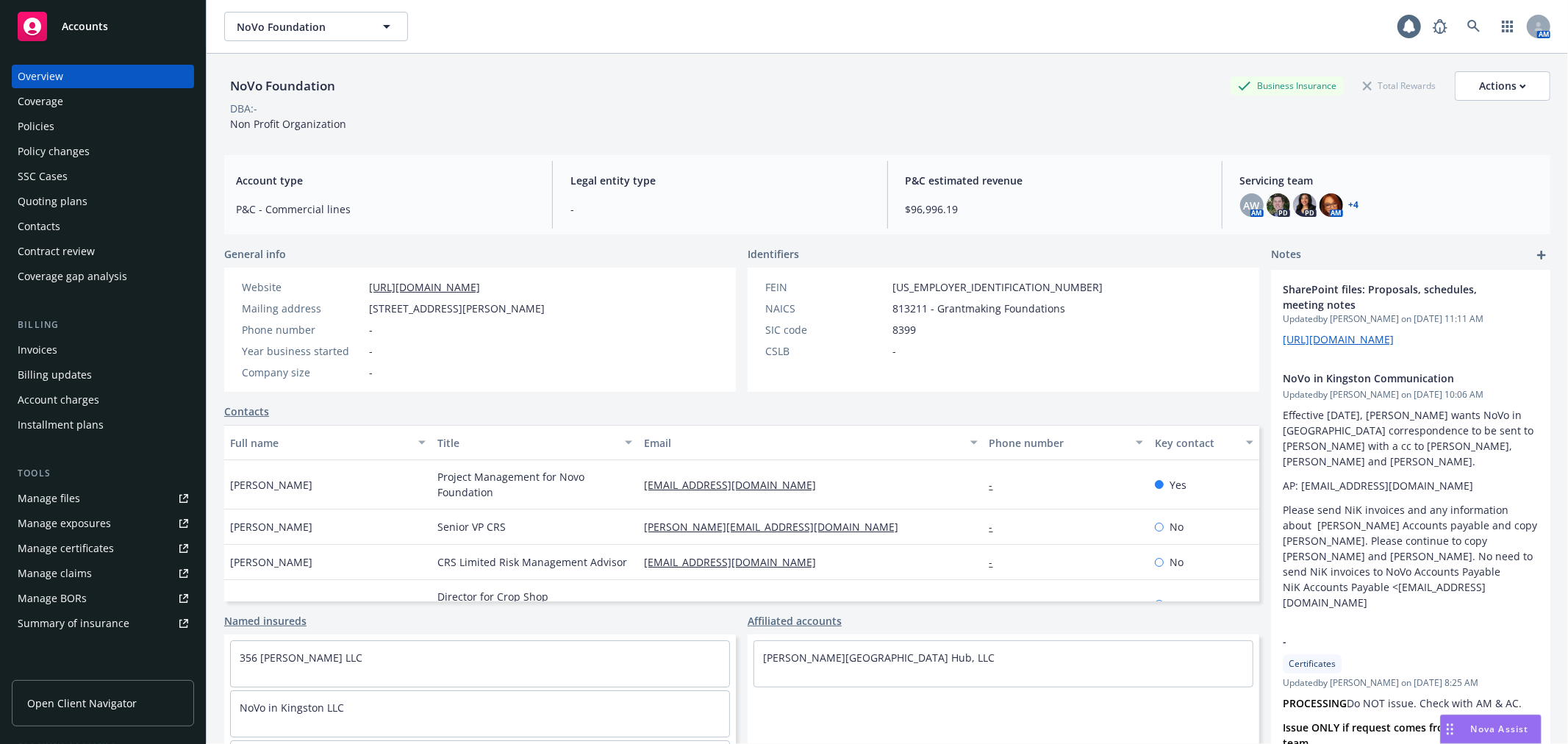
click at [142, 155] on div "Policy changes" at bounding box center [103, 151] width 171 height 23
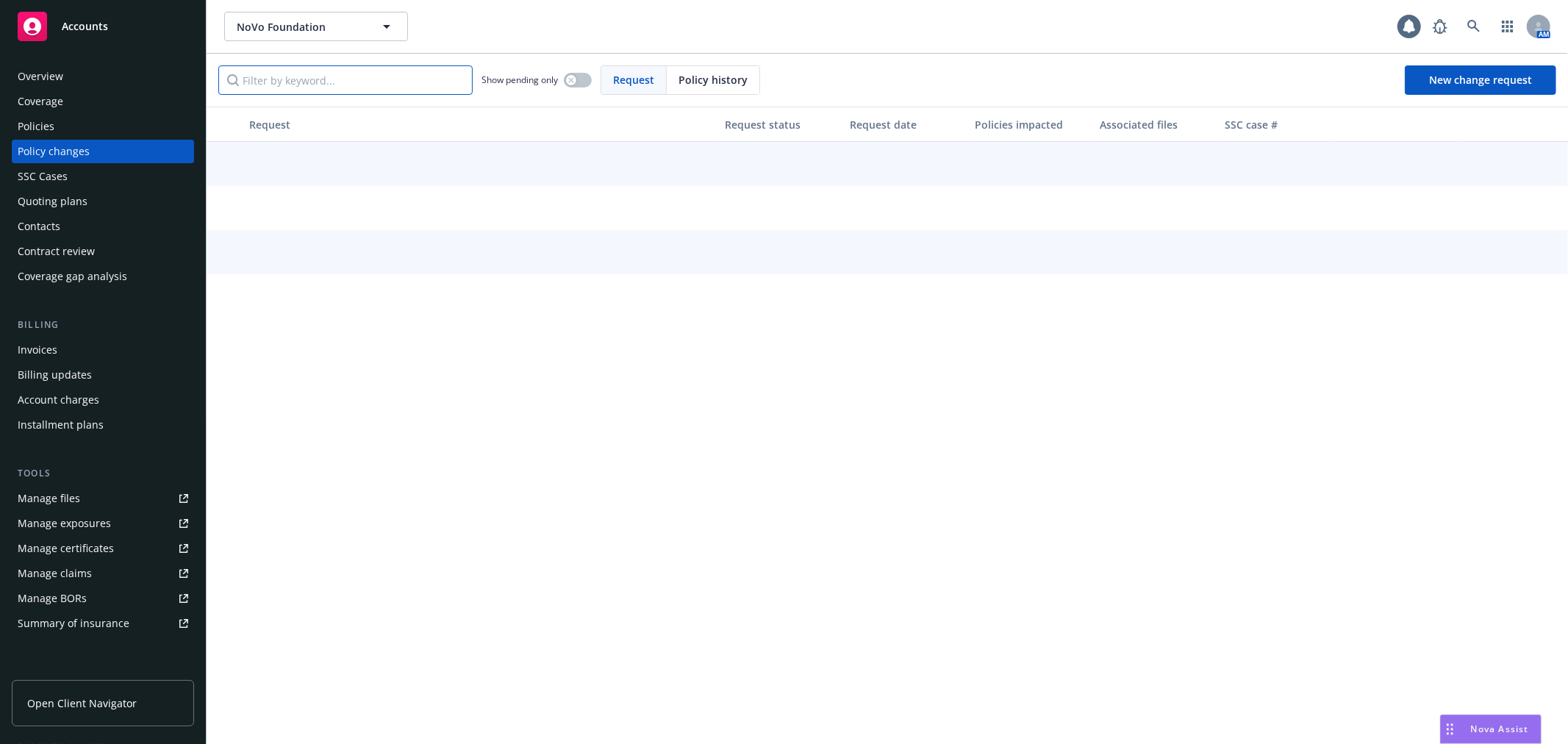
click at [344, 91] on input "Filter by keyword..." at bounding box center [345, 79] width 254 height 29
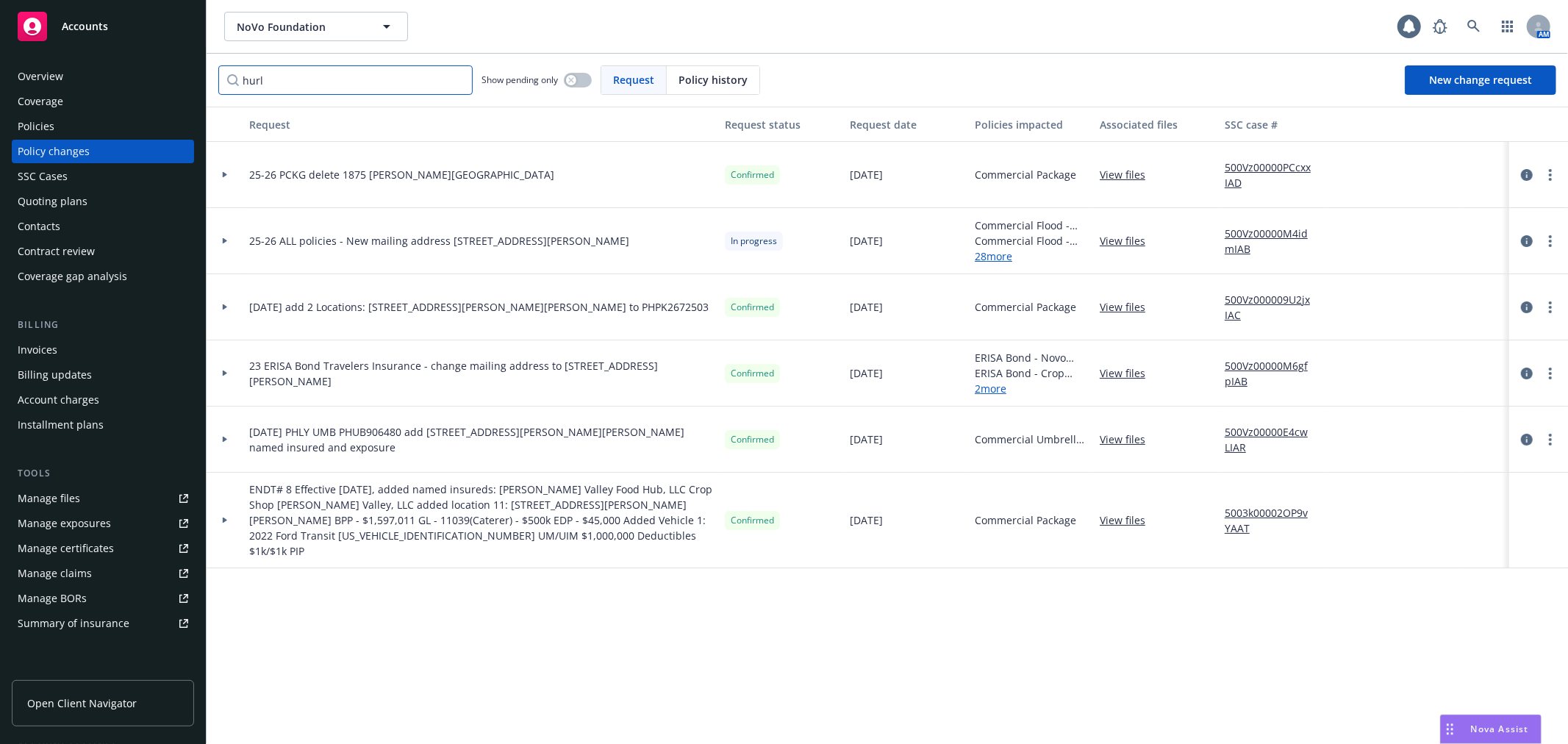
type input "hurl"
click at [225, 177] on icon at bounding box center [225, 175] width 6 height 5
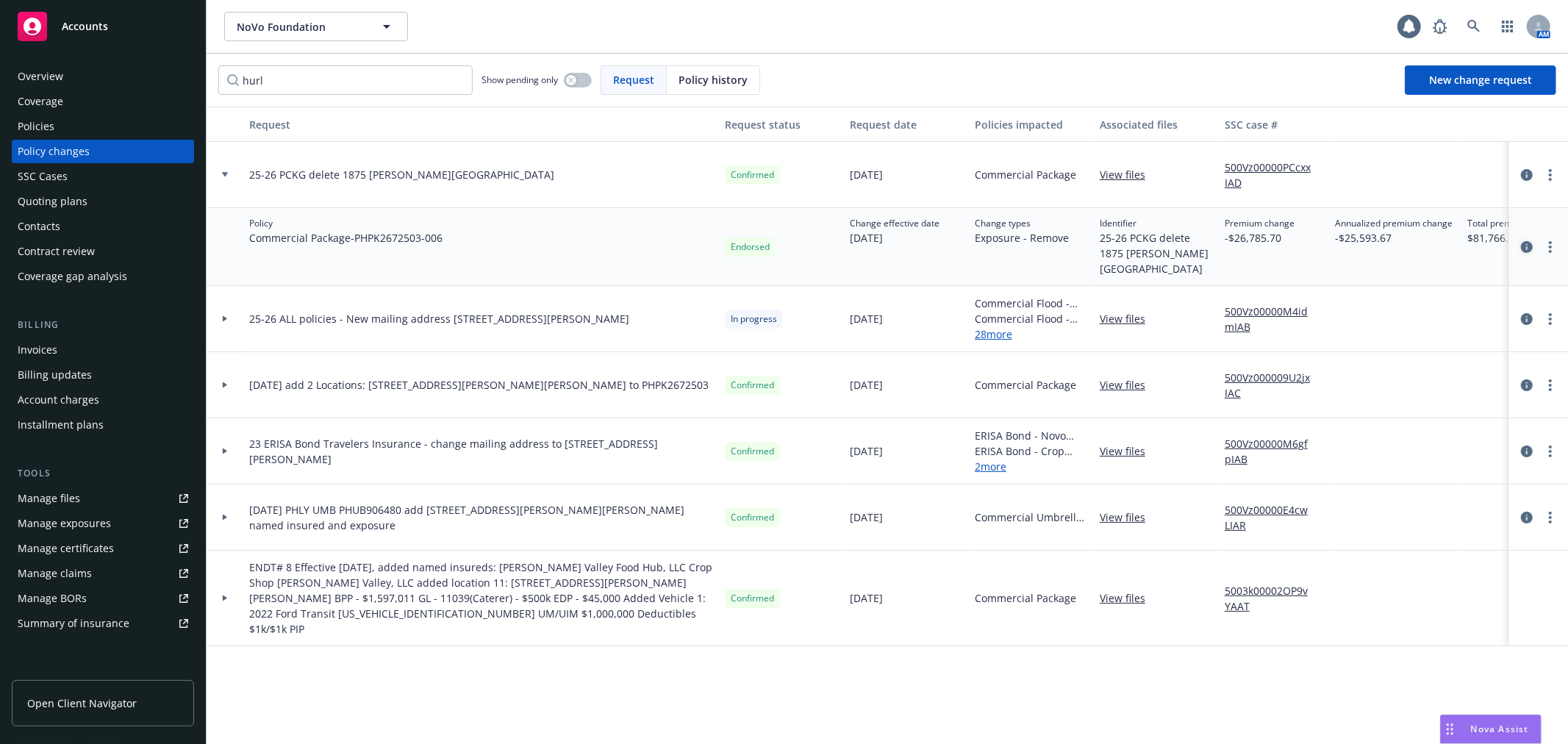
click at [1527, 243] on icon "circleInformation" at bounding box center [1527, 247] width 12 height 12
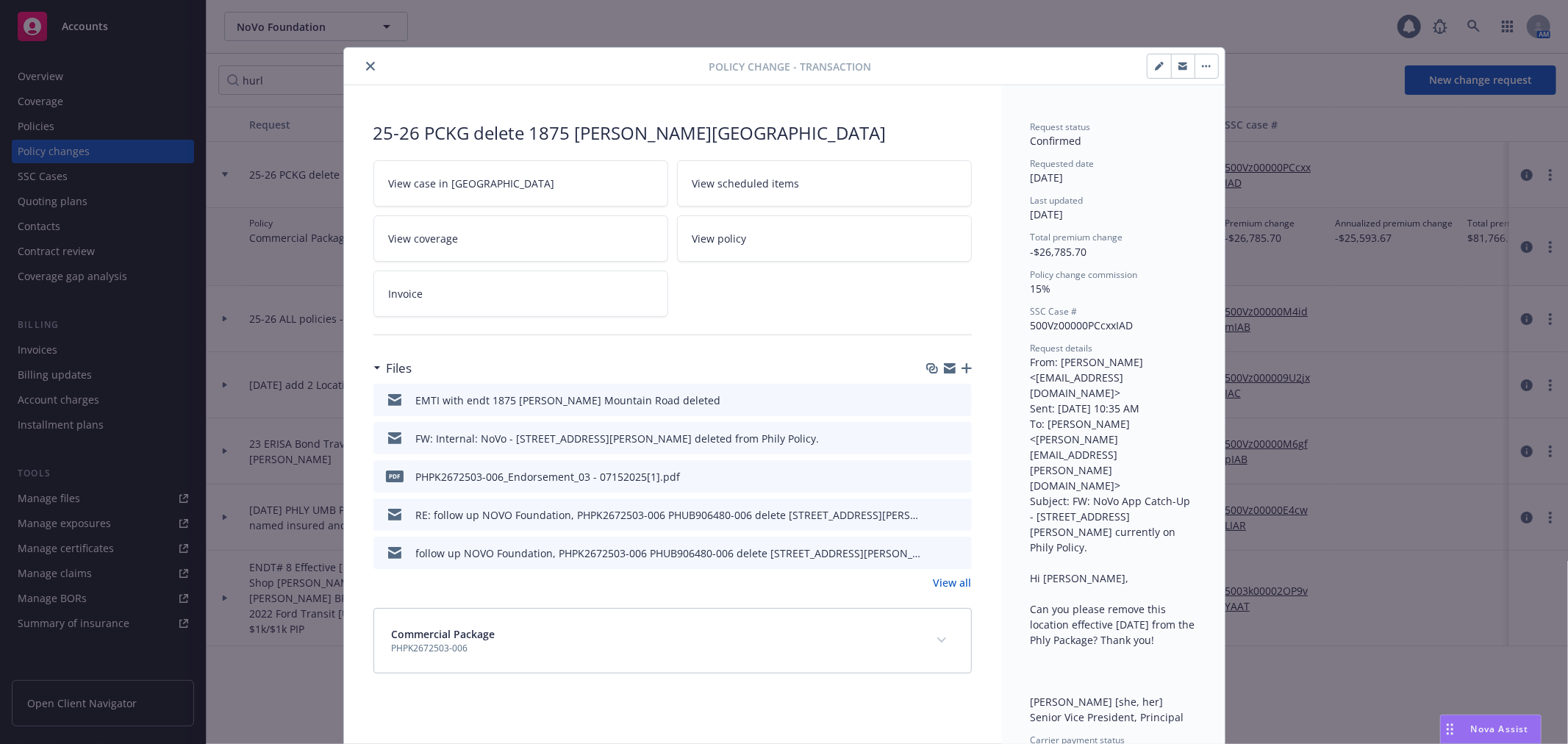
scroll to position [24, 0]
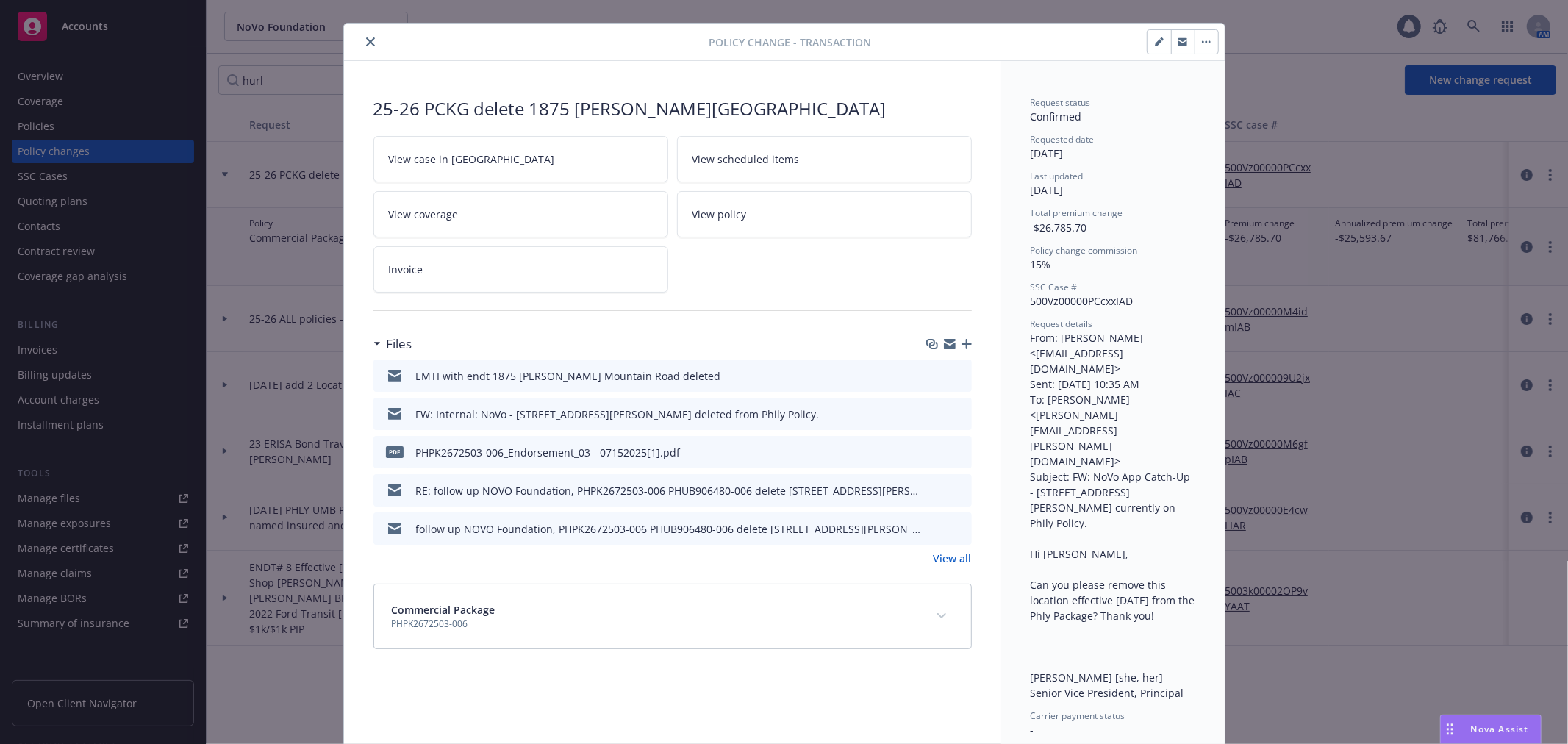
click at [928, 451] on icon "download file" at bounding box center [934, 451] width 12 height 12
click at [366, 43] on icon "close" at bounding box center [370, 42] width 9 height 9
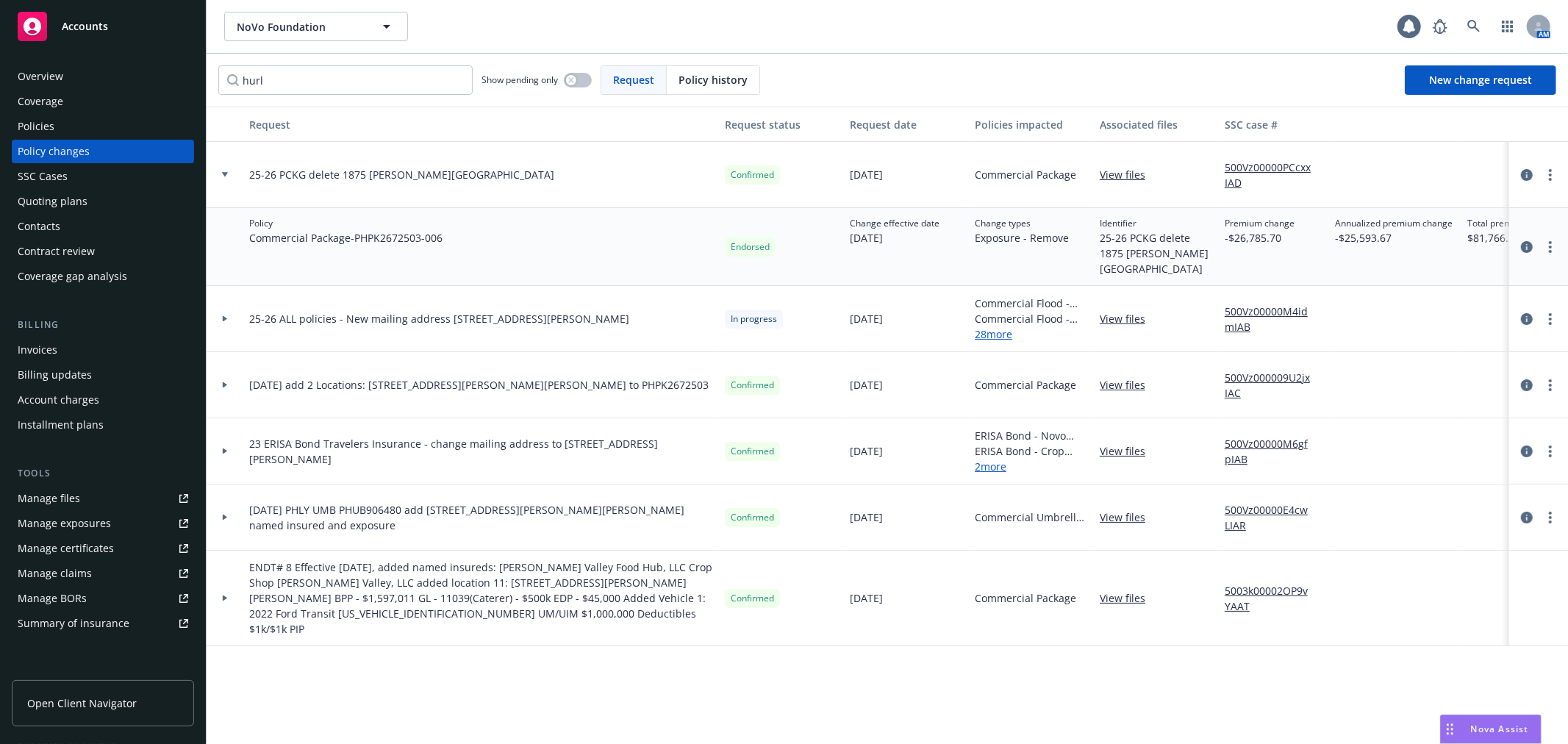
click at [122, 132] on div "Policies" at bounding box center [103, 126] width 171 height 23
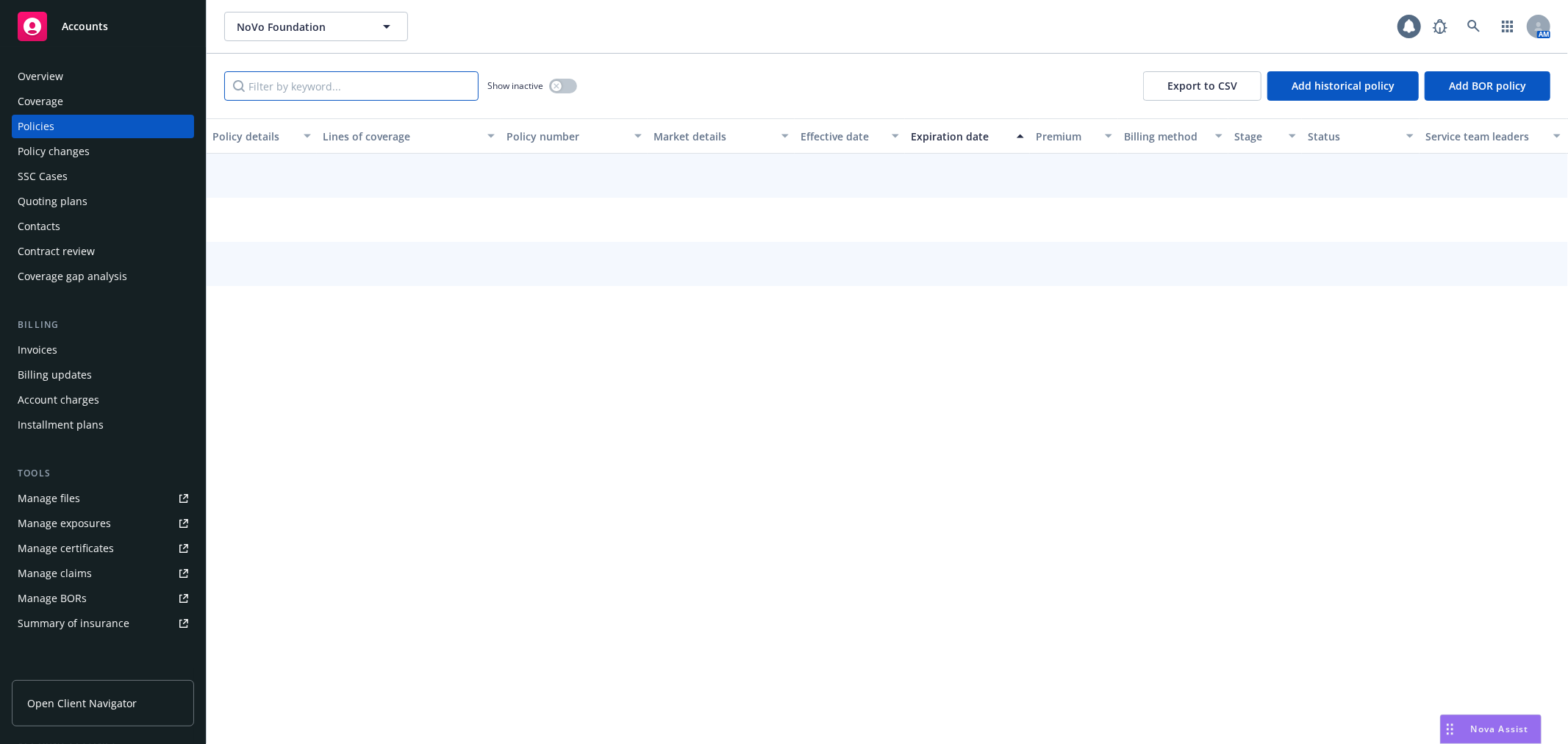
click at [326, 93] on input "Filter by keyword..." at bounding box center [351, 85] width 254 height 29
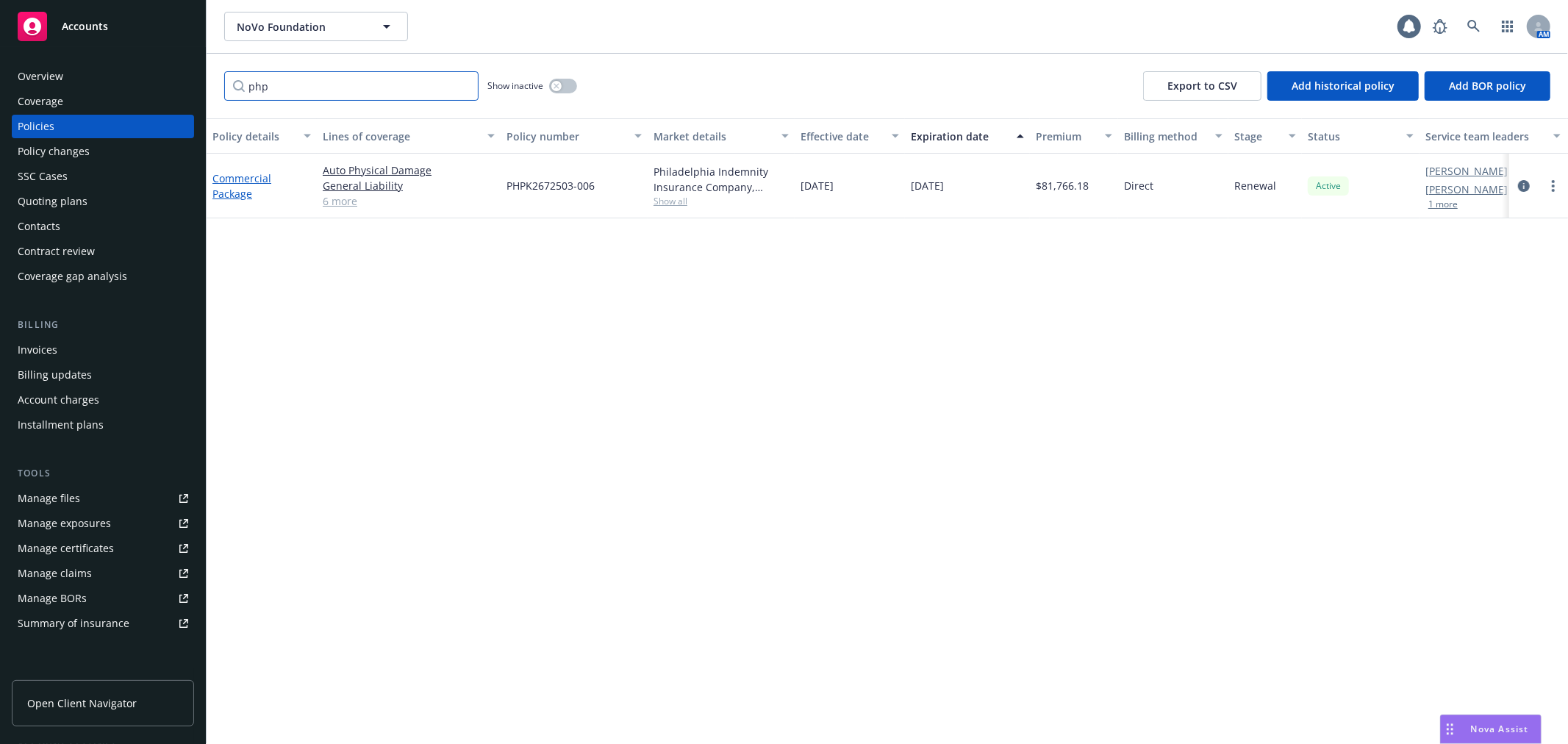
type input "php"
click at [241, 175] on link "Commercial Package" at bounding box center [242, 186] width 59 height 29
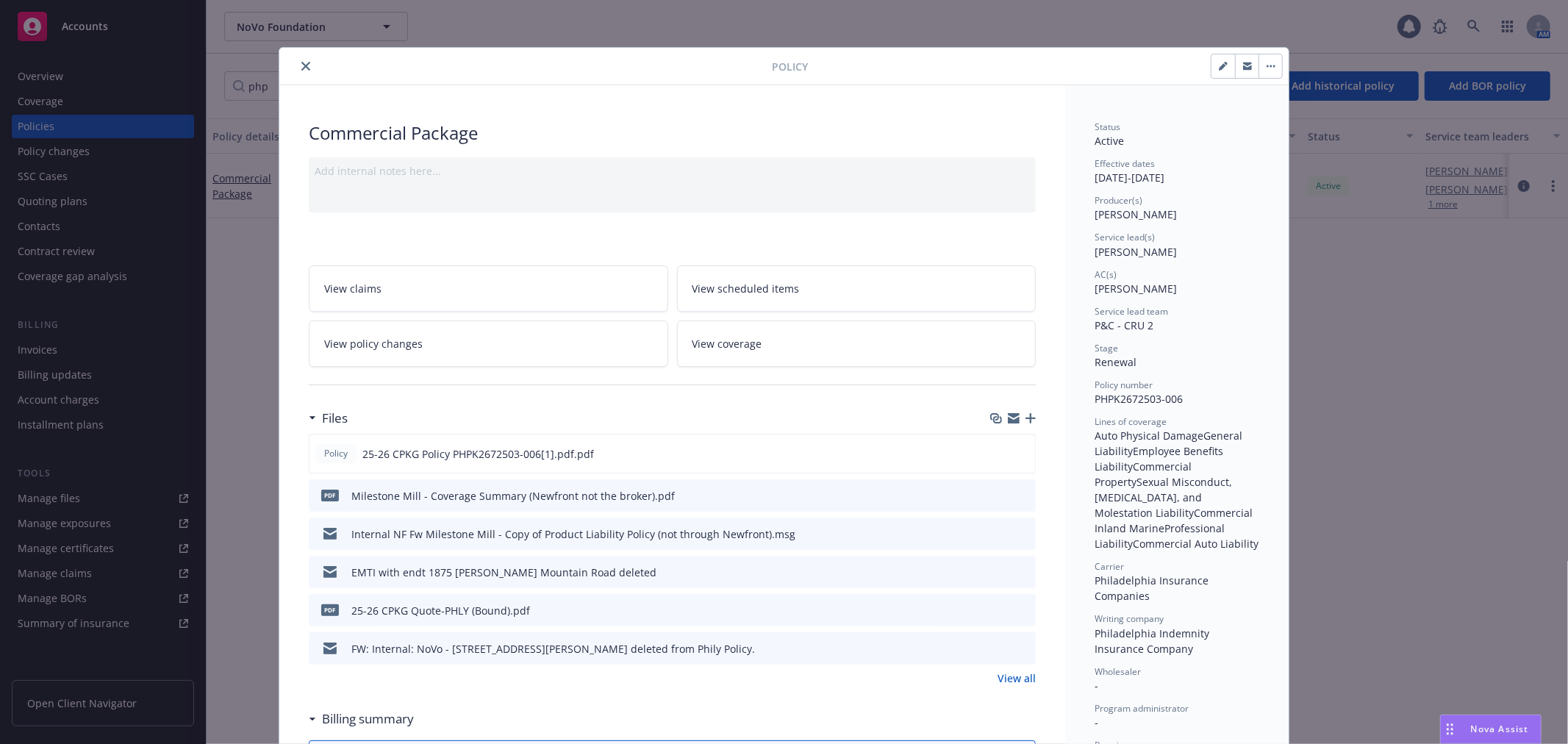
scroll to position [44, 0]
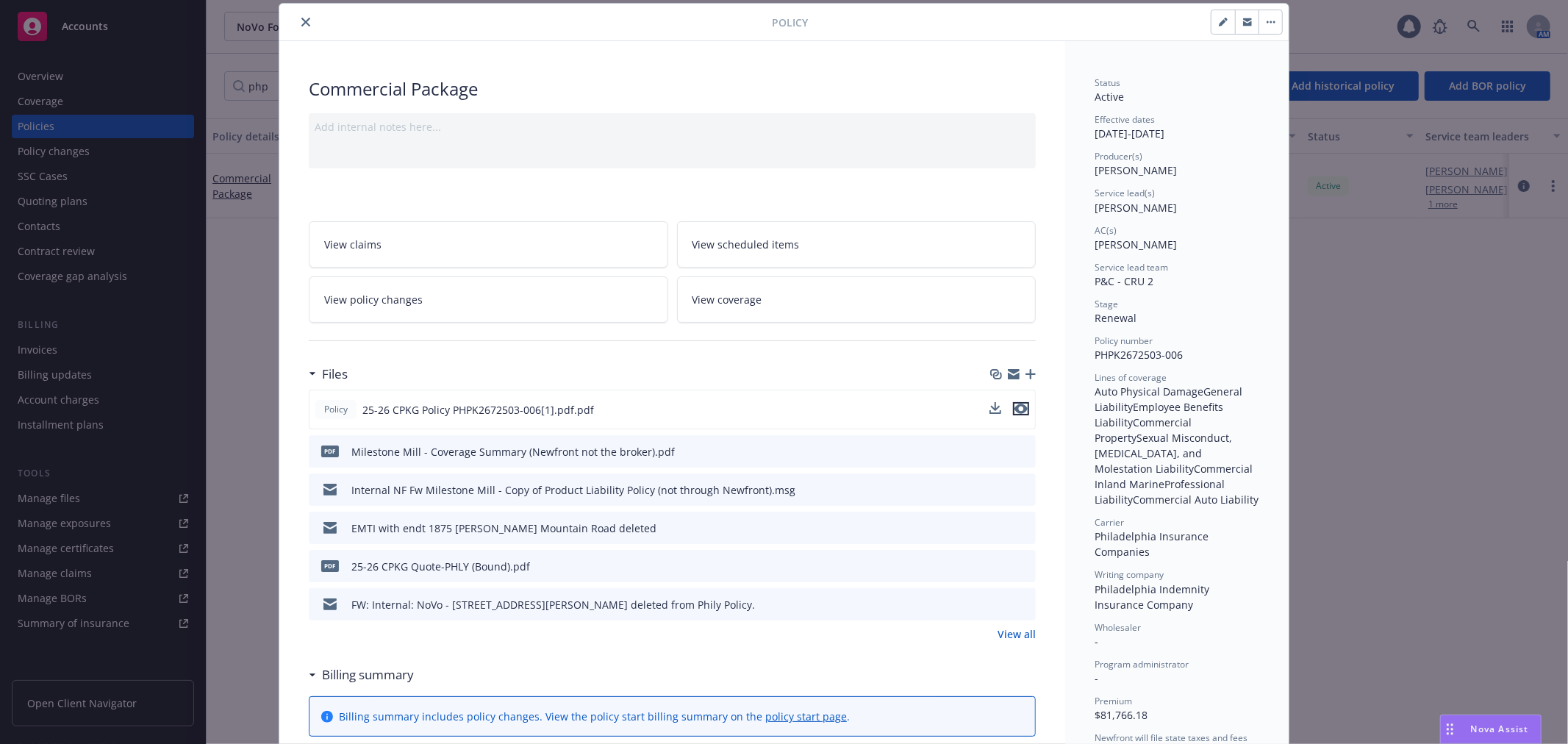
click at [1018, 410] on icon "preview file" at bounding box center [1021, 409] width 13 height 10
click at [473, 287] on link "View policy changes" at bounding box center [488, 299] width 359 height 46
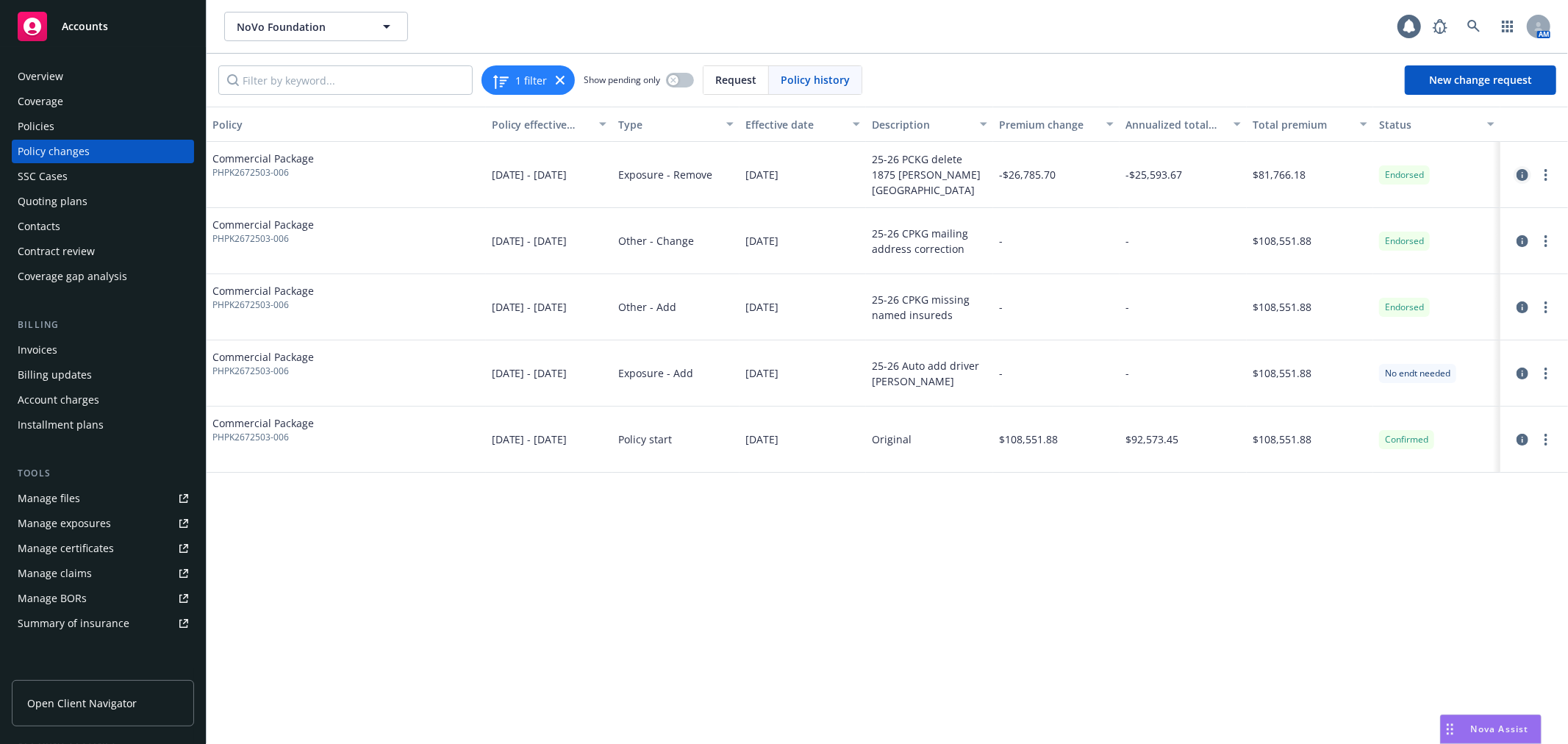
click at [1526, 174] on icon "circleInformation" at bounding box center [1522, 175] width 12 height 12
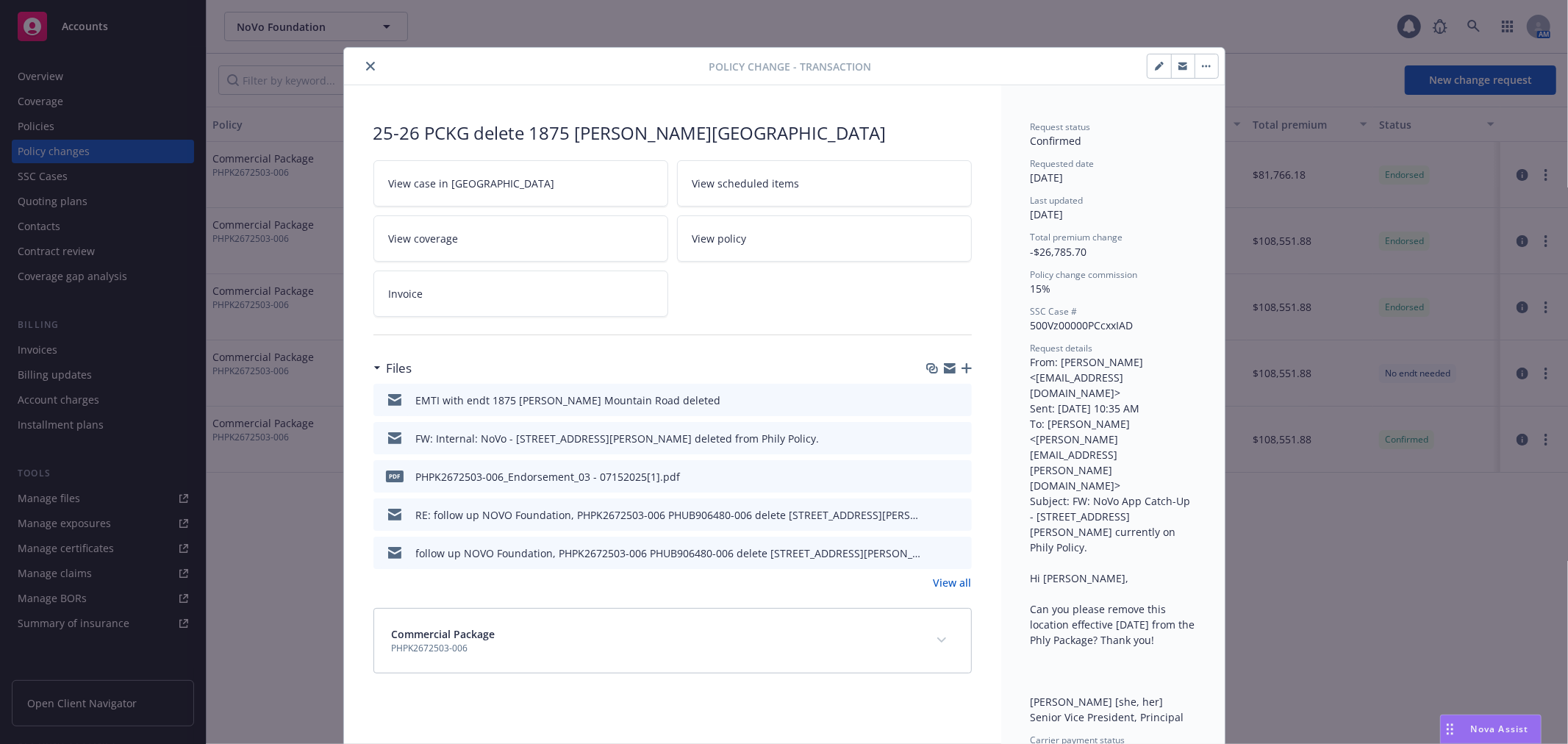
scroll to position [24, 0]
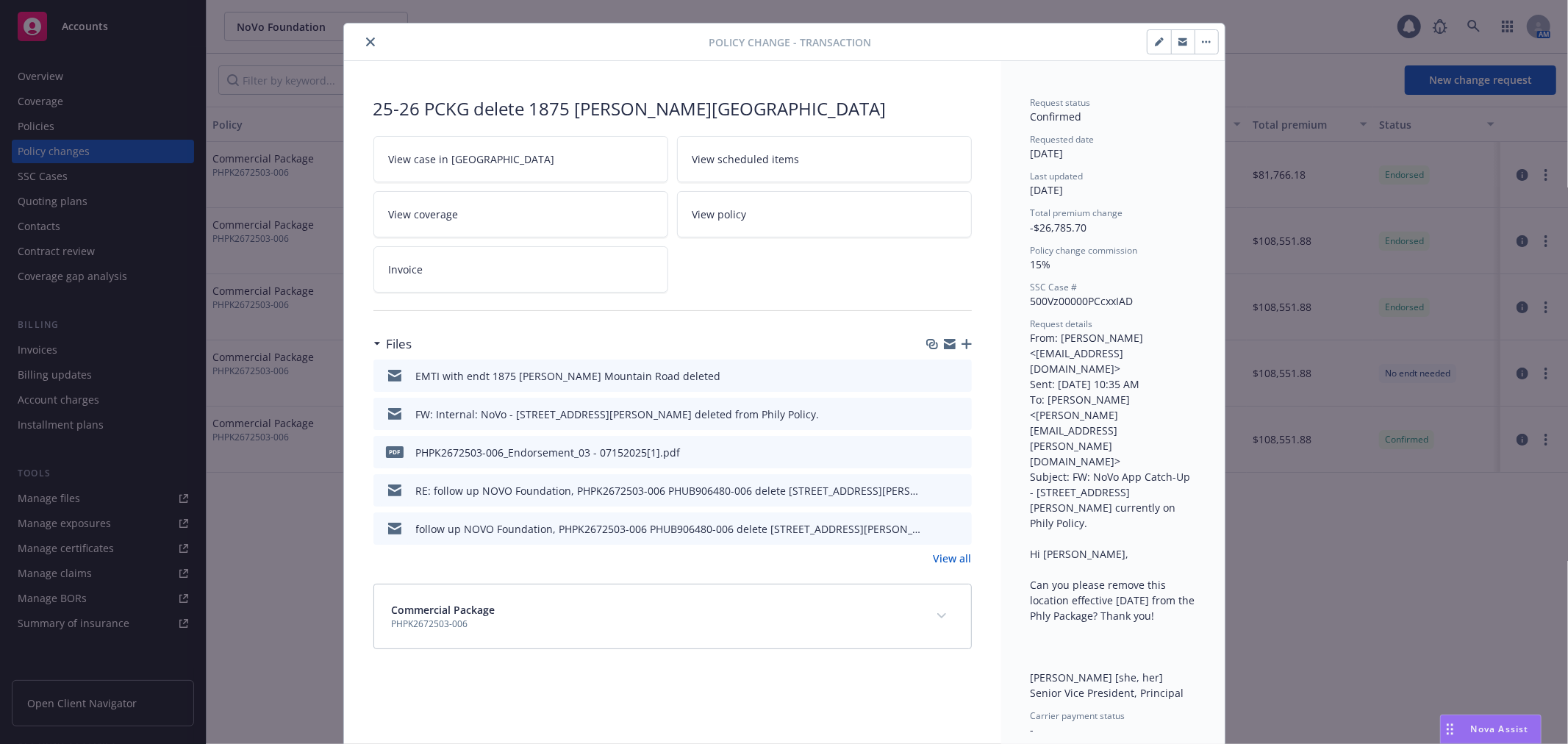
click at [950, 549] on div "EMTI with endt 1875 Hurley Mountain Road deleted FW: Internal: NoVo - 1875 Hurl…" at bounding box center [673, 462] width 598 height 206
click at [949, 556] on link "View all" at bounding box center [953, 558] width 38 height 15
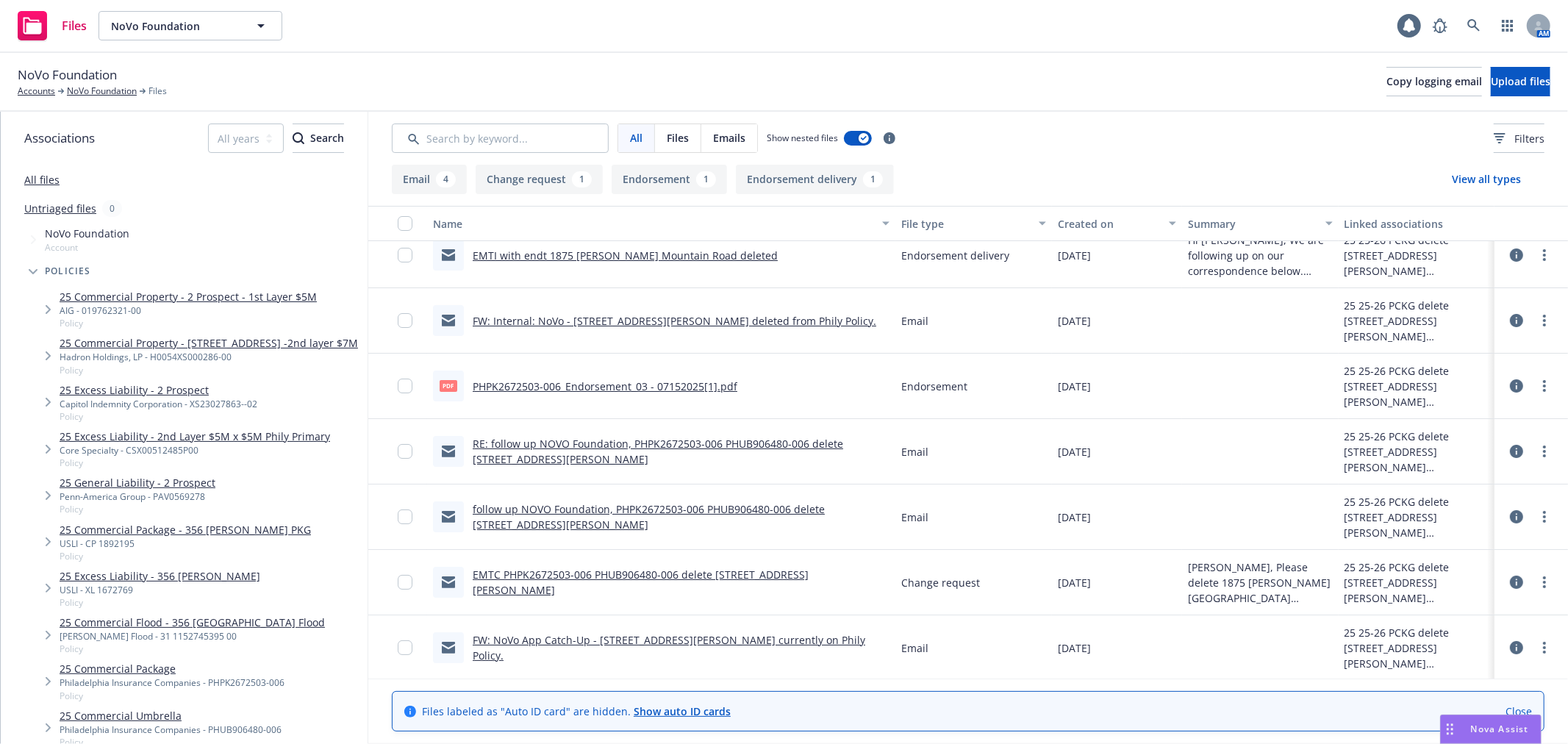
scroll to position [21, 0]
click at [771, 642] on link "FW: NoVo App Catch-Up - 1875 Hurley Mountain Road currently on Phily Policy." at bounding box center [669, 645] width 393 height 29
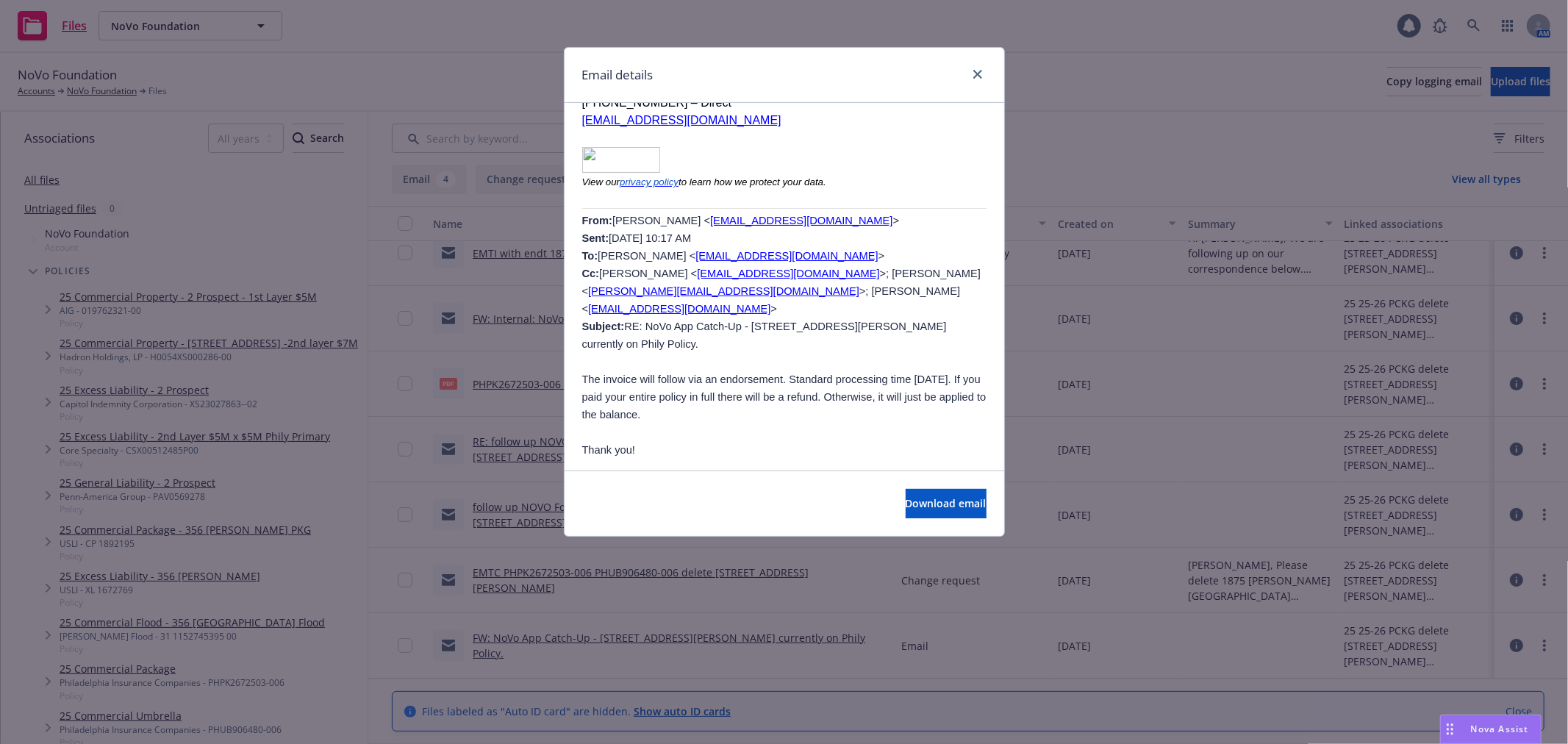
scroll to position [490, 0]
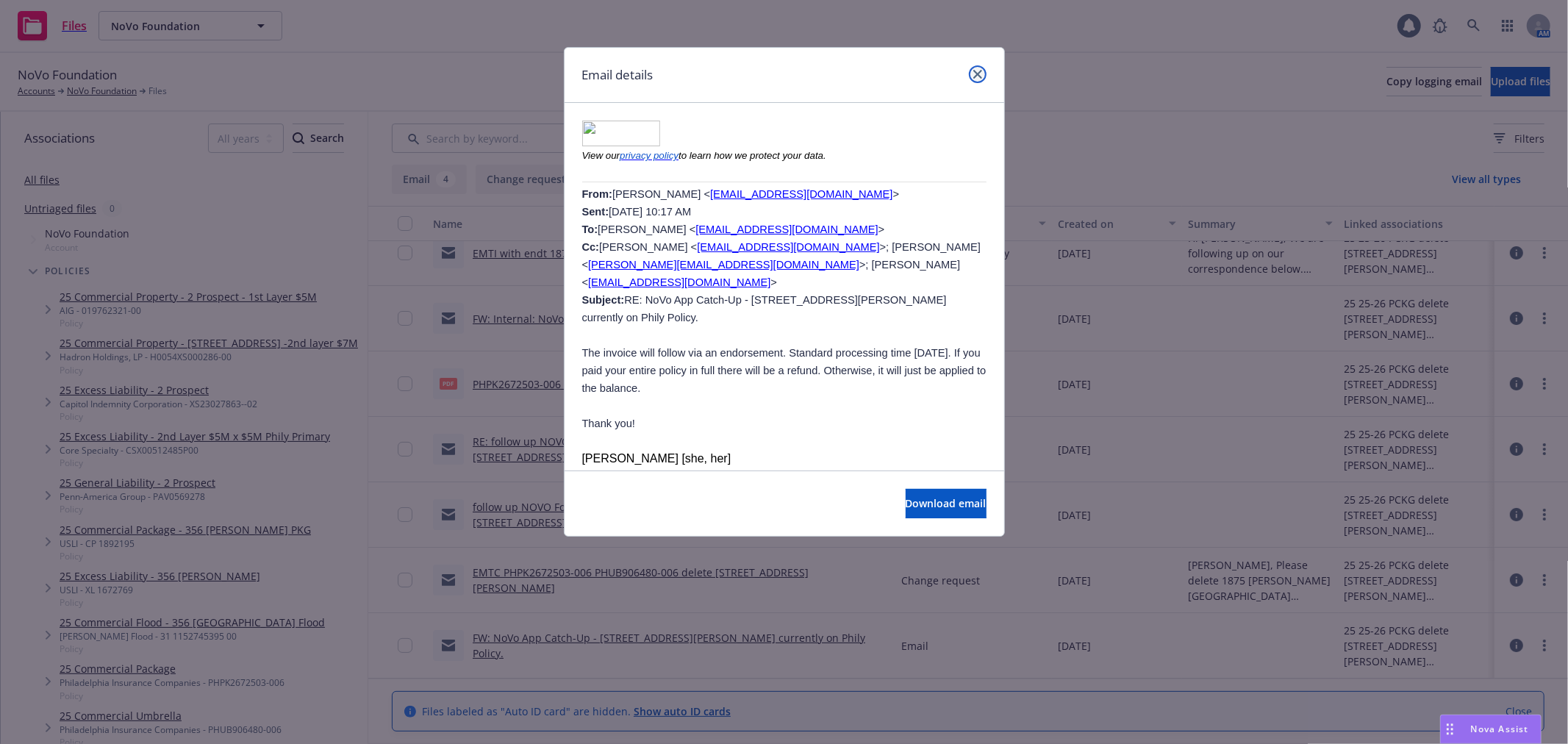
click at [980, 75] on icon "close" at bounding box center [978, 74] width 9 height 9
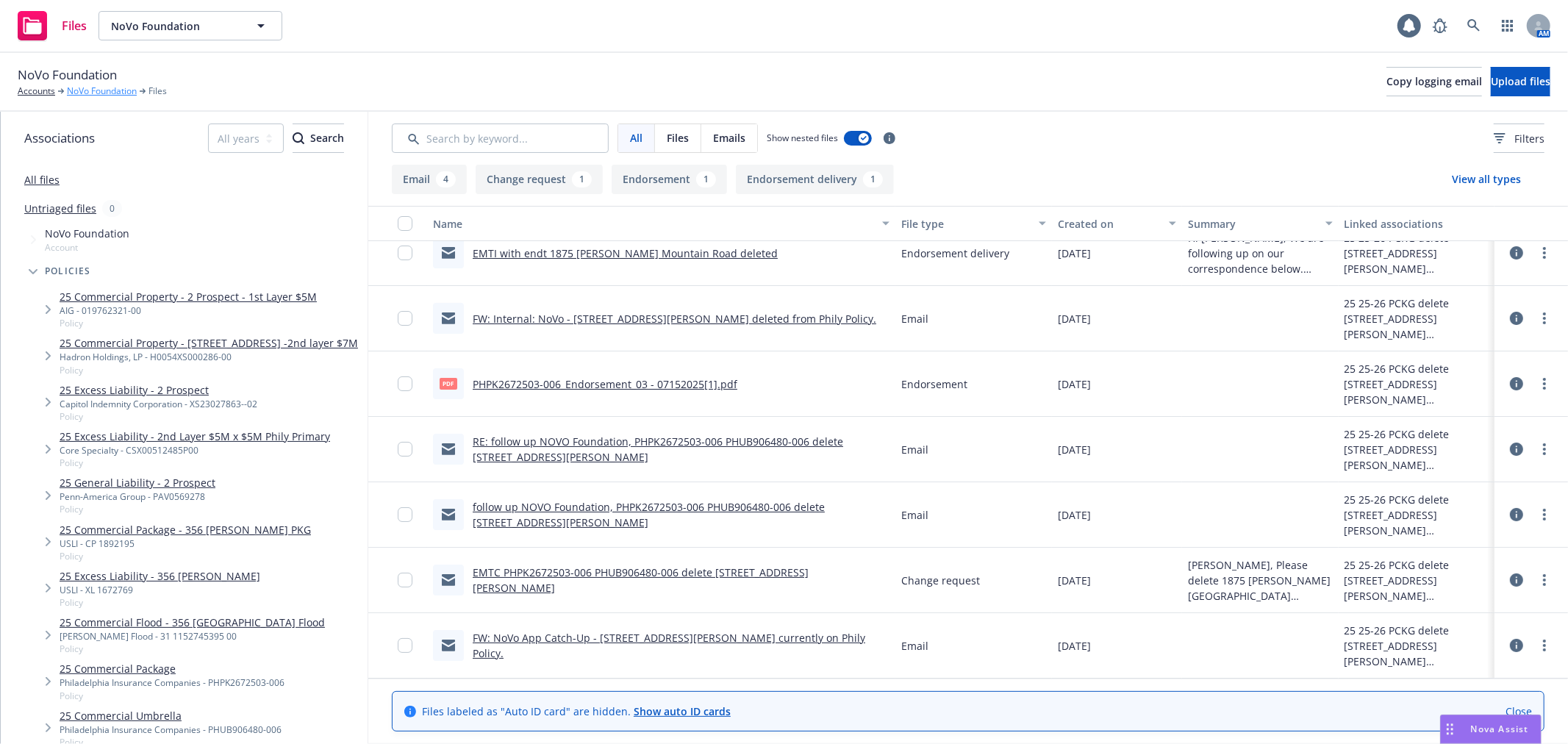
click at [94, 89] on link "NoVo Foundation" at bounding box center [102, 91] width 70 height 13
